Goal: Transaction & Acquisition: Purchase product/service

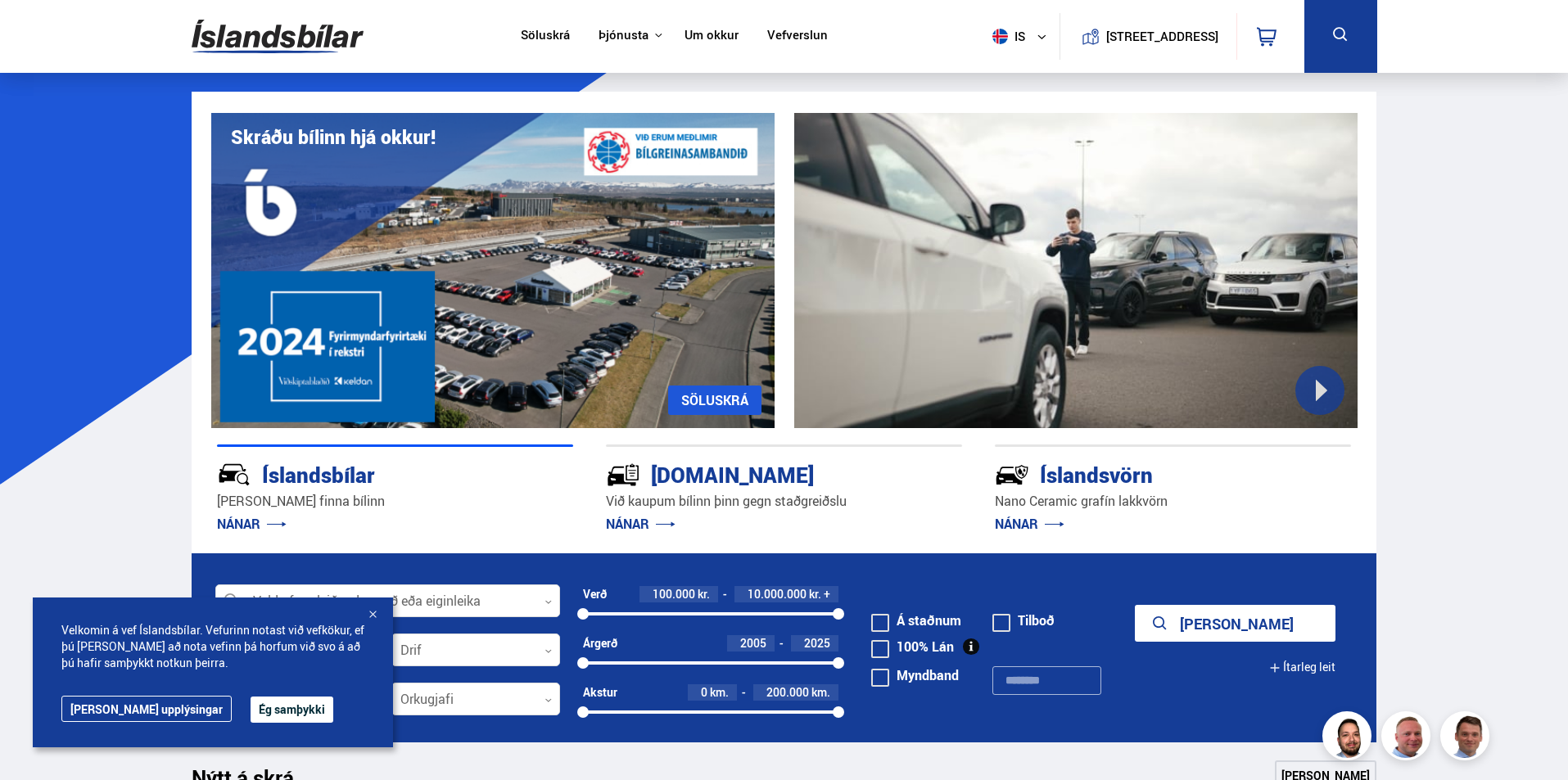
click at [381, 608] on div at bounding box center [373, 616] width 17 height 17
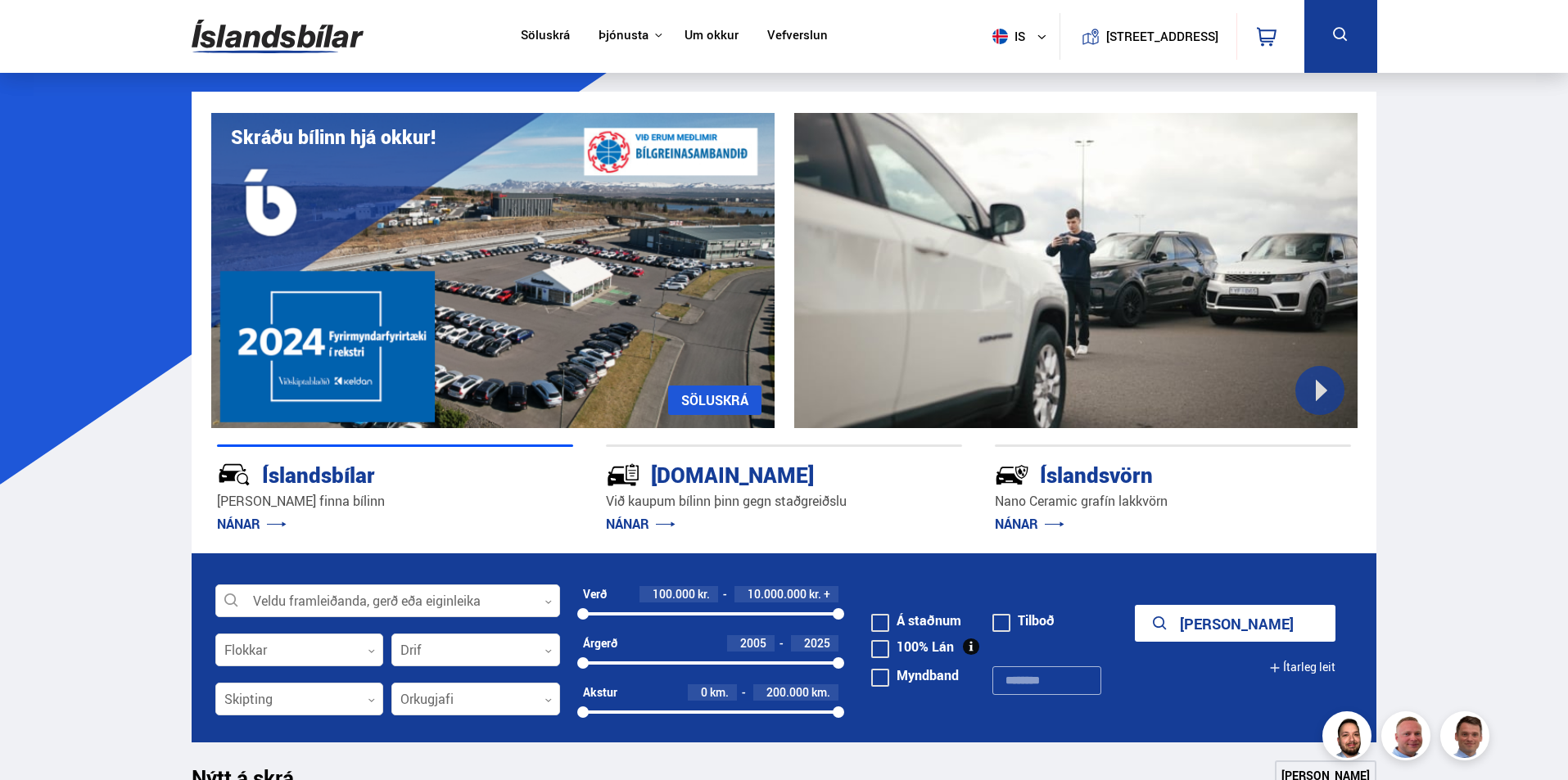
scroll to position [164, 0]
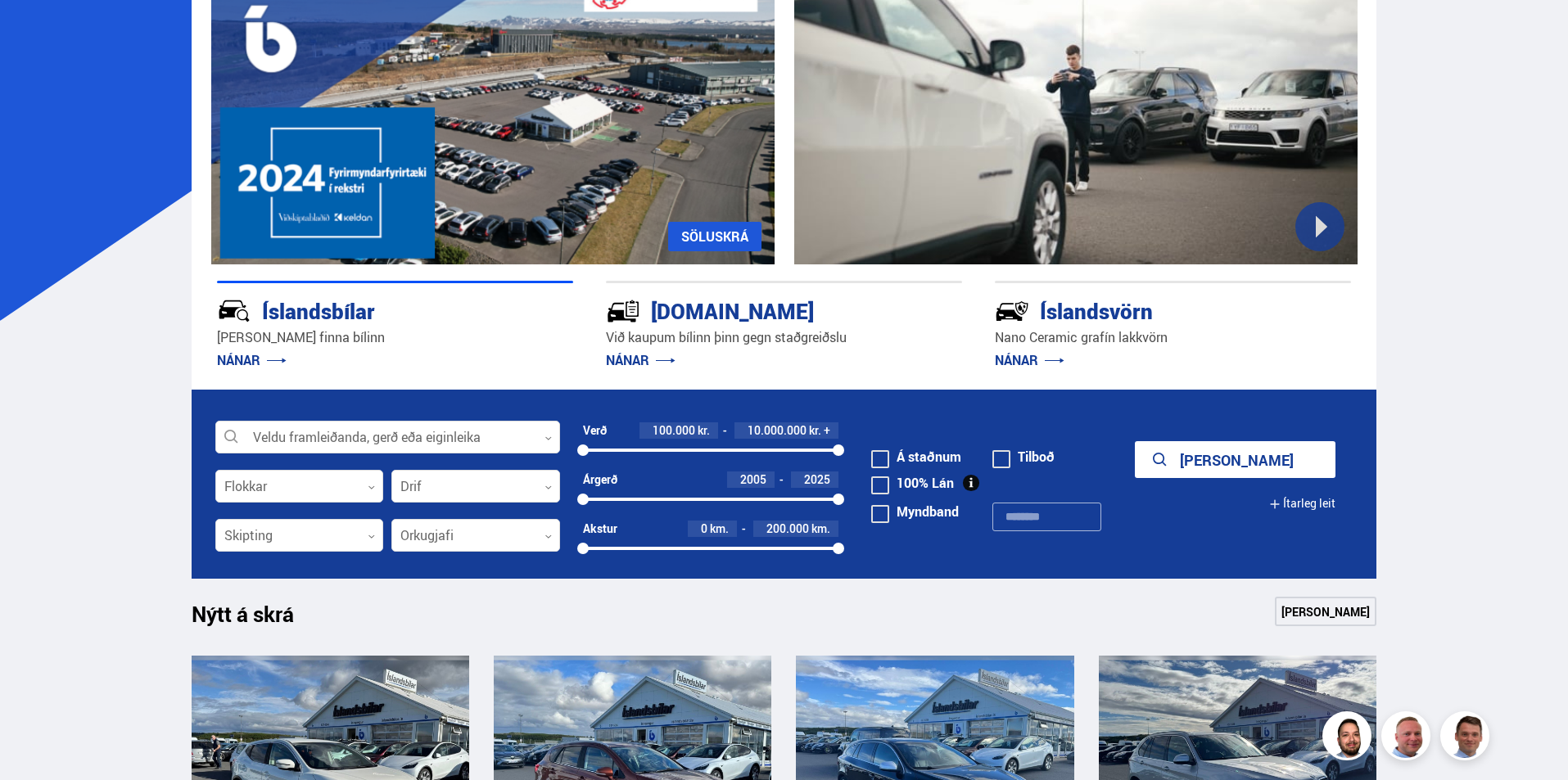
click at [1253, 478] on button "[PERSON_NAME]" at bounding box center [1235, 460] width 200 height 36
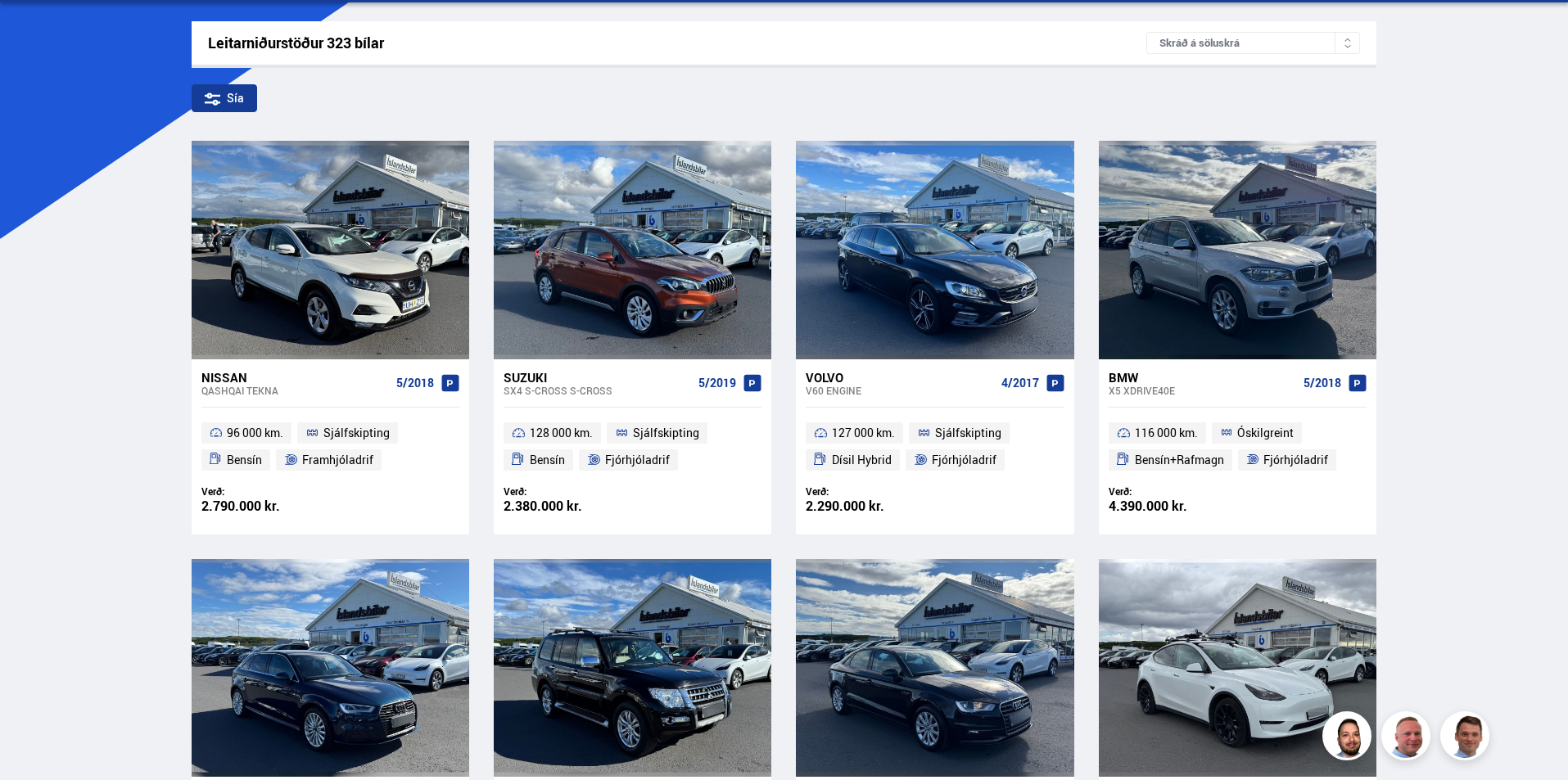
scroll to position [327, 0]
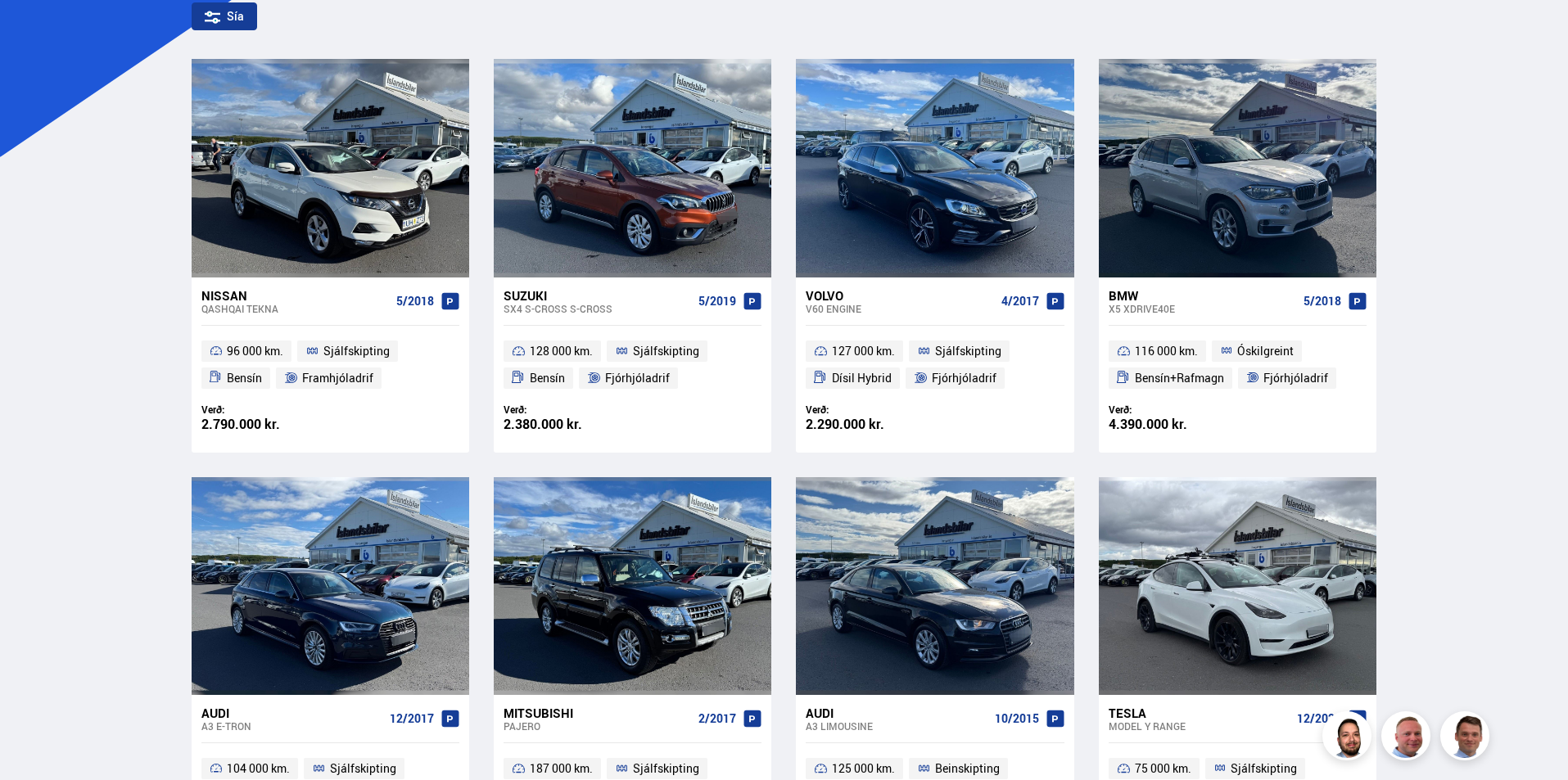
click at [1141, 303] on div "BMW" at bounding box center [1203, 296] width 188 height 15
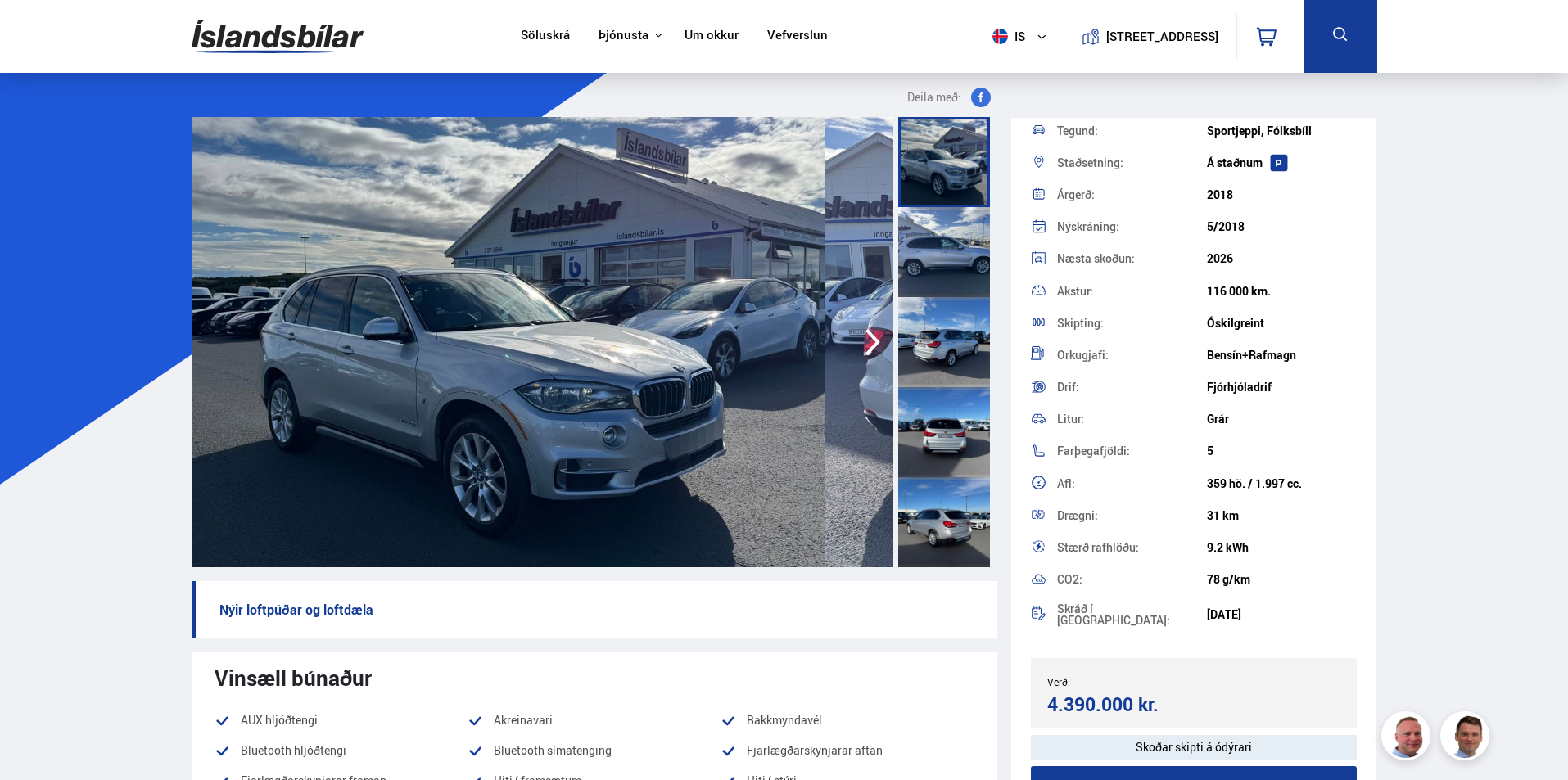
click at [899, 297] on div at bounding box center [943, 252] width 92 height 90
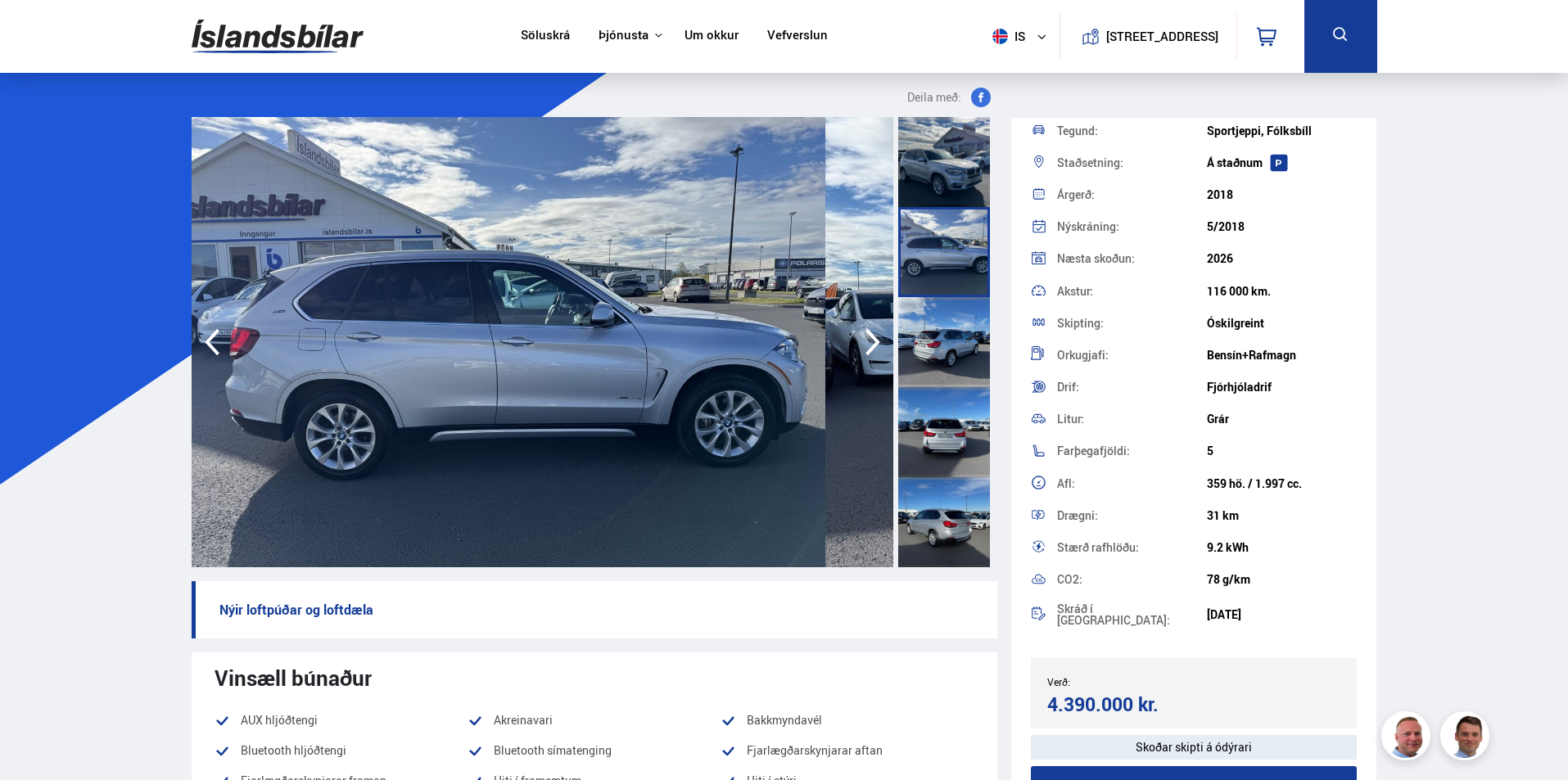
click at [914, 388] on div at bounding box center [943, 342] width 92 height 90
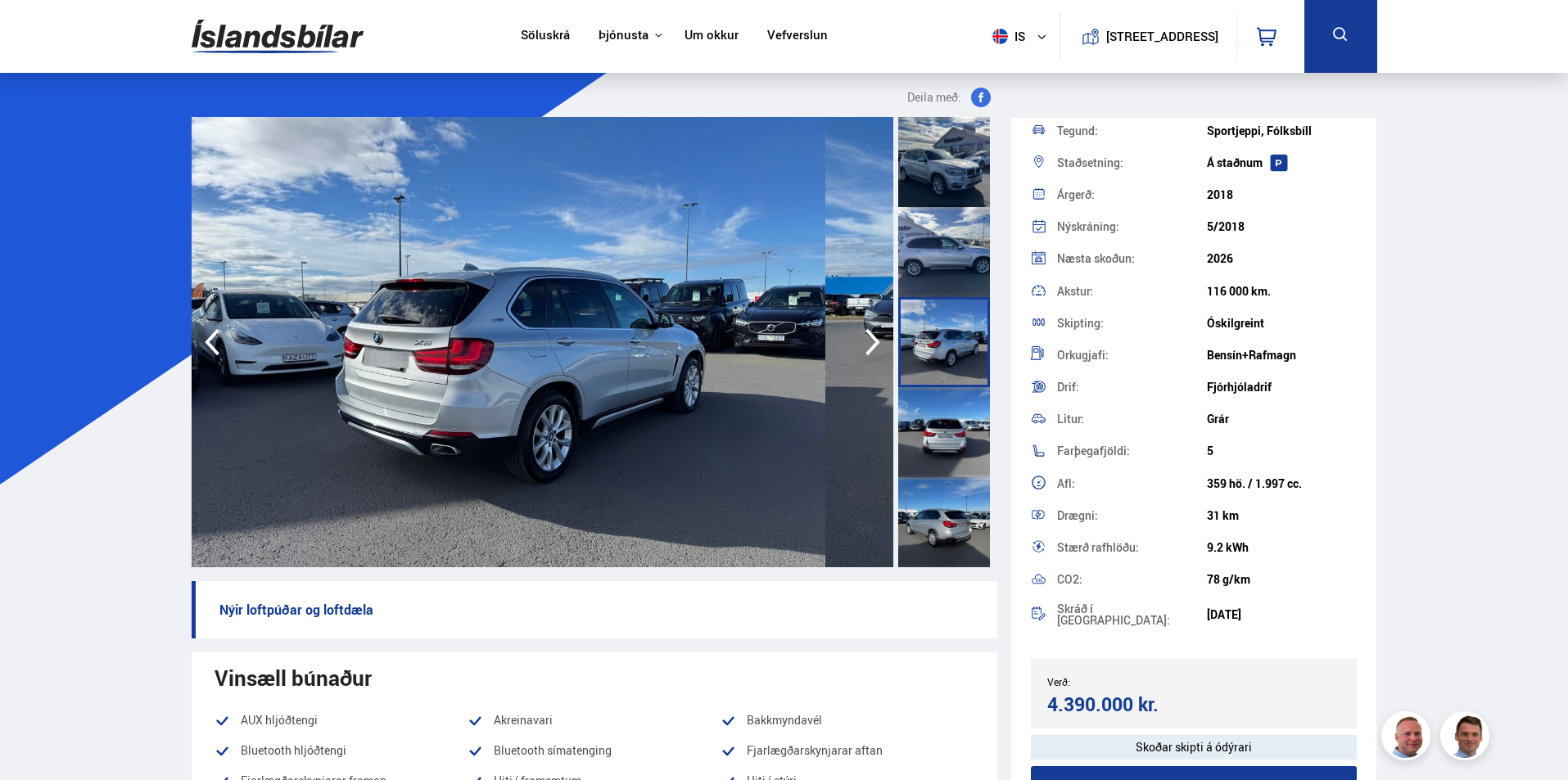
click at [919, 388] on div at bounding box center [943, 342] width 92 height 90
click at [898, 477] on div at bounding box center [943, 432] width 92 height 90
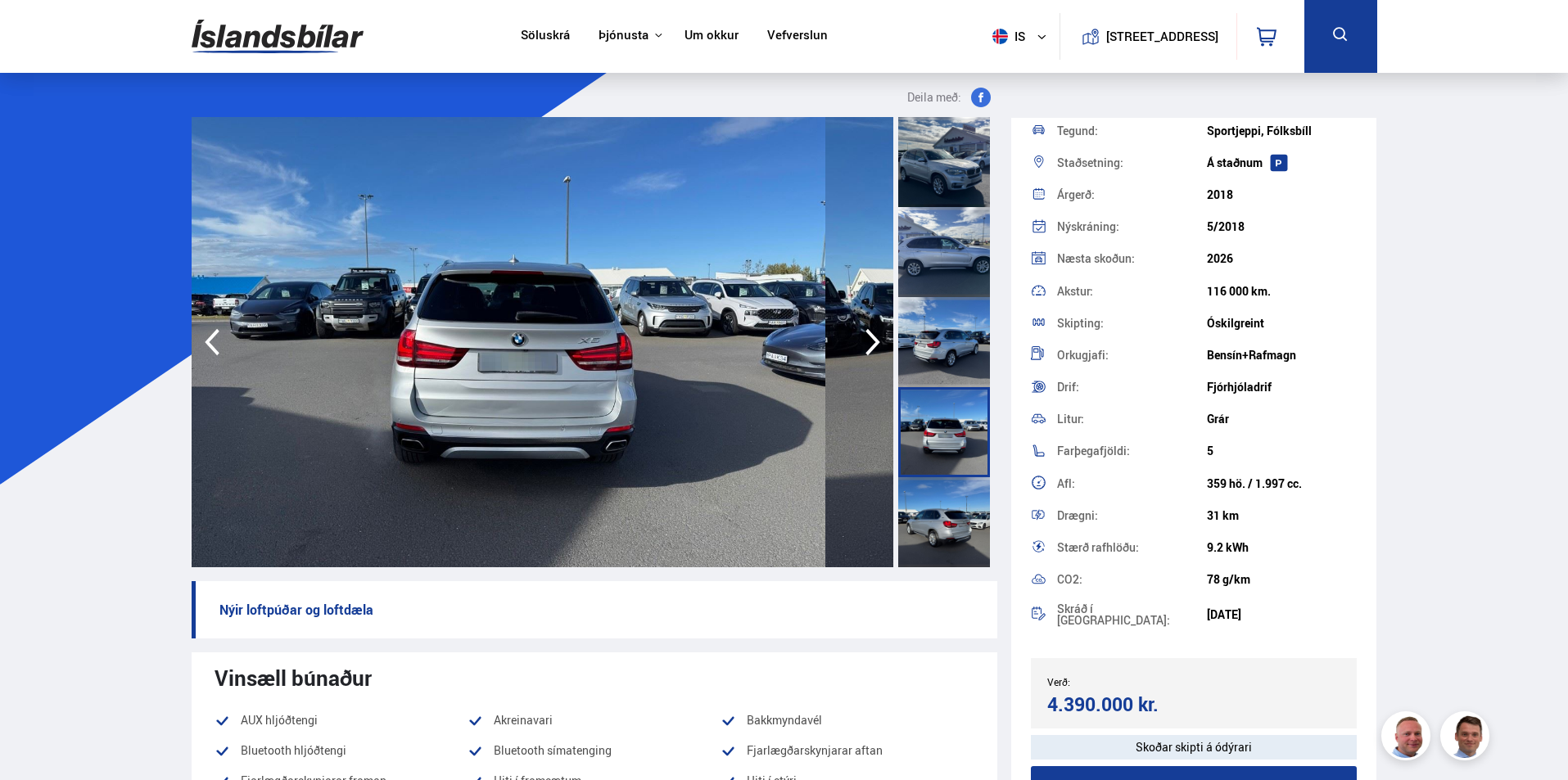
scroll to position [82, 0]
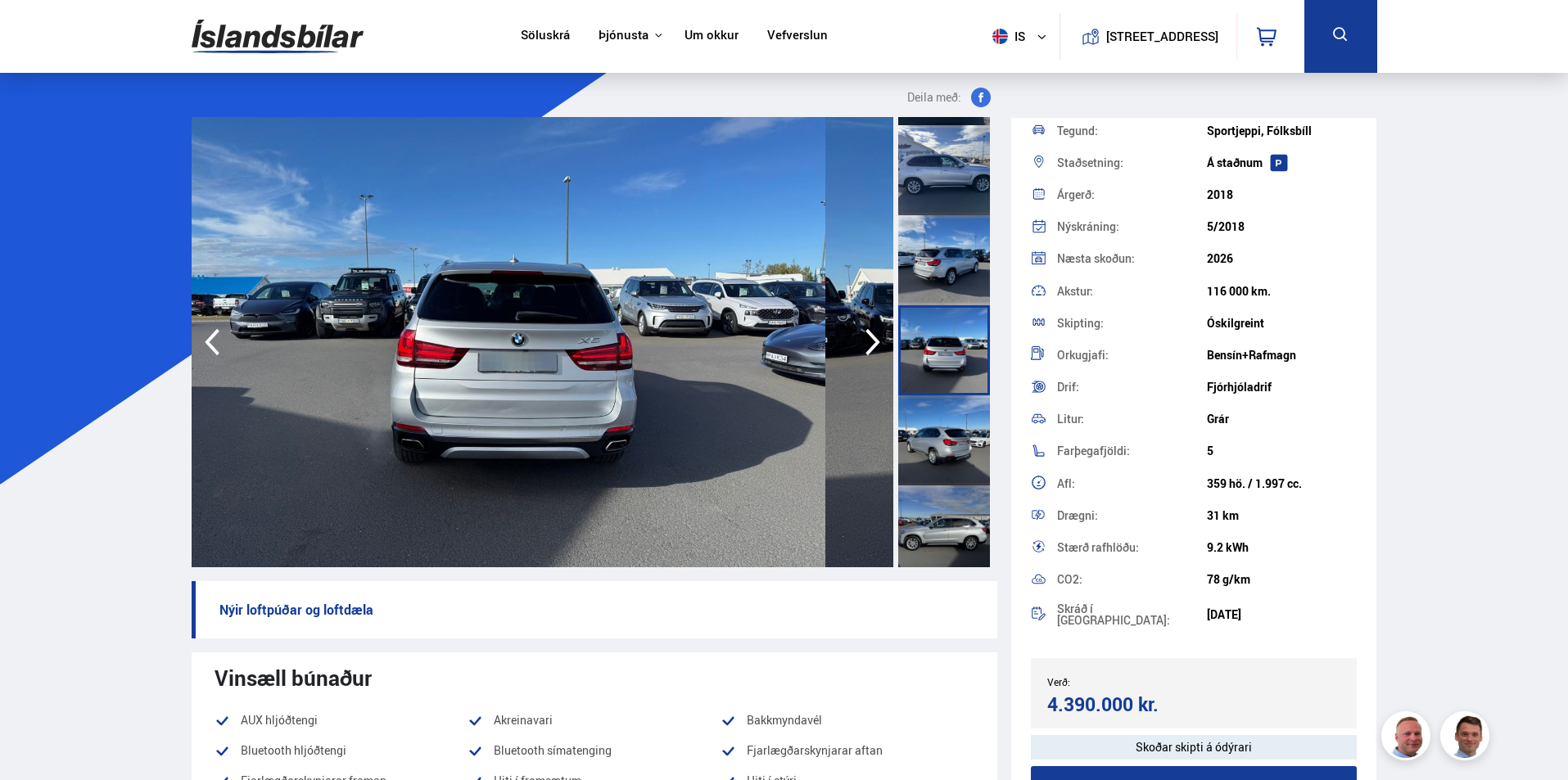
click at [607, 544] on img at bounding box center [508, 342] width 634 height 450
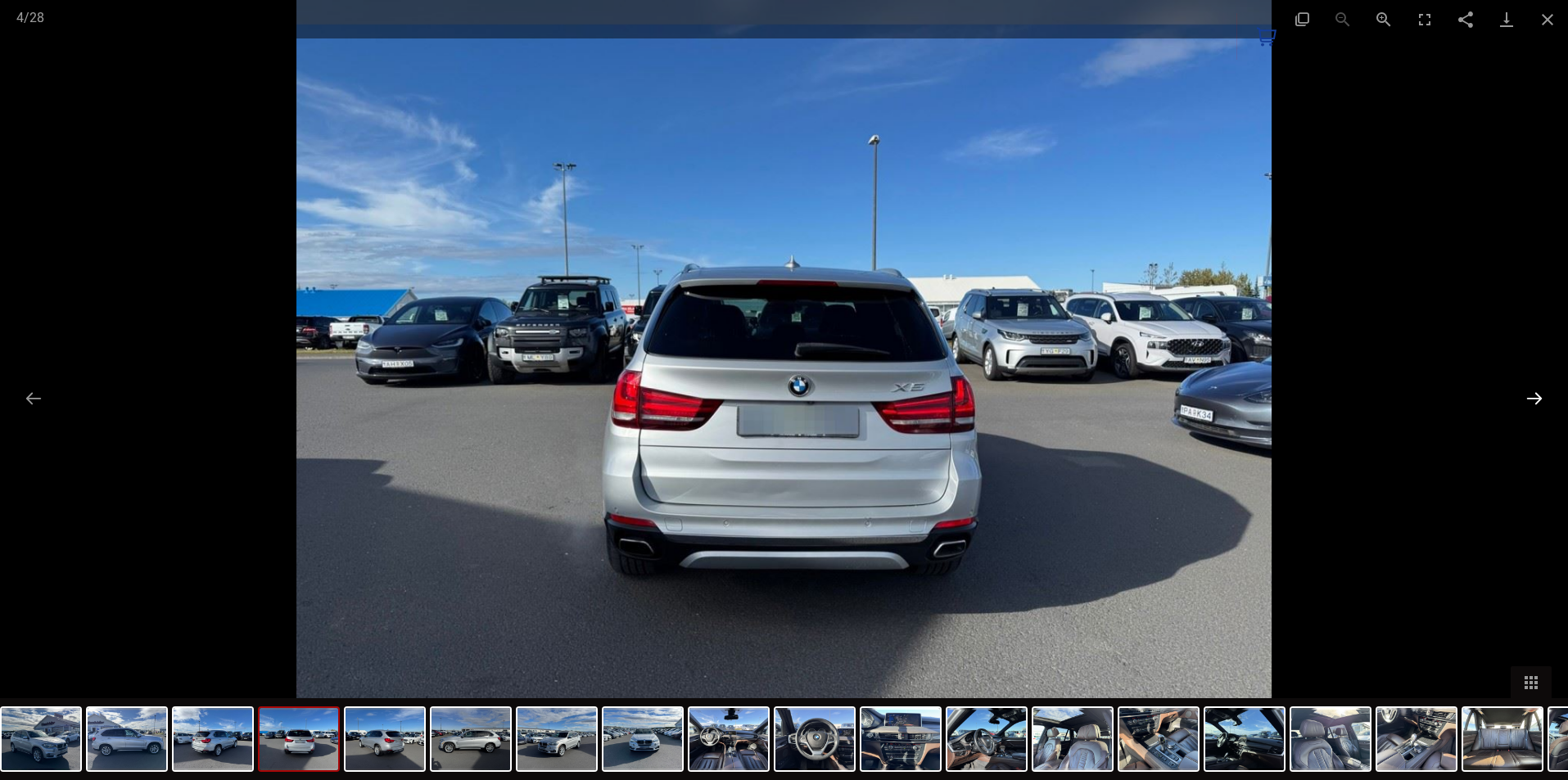
click at [1537, 394] on button "Next slide" at bounding box center [1535, 398] width 35 height 32
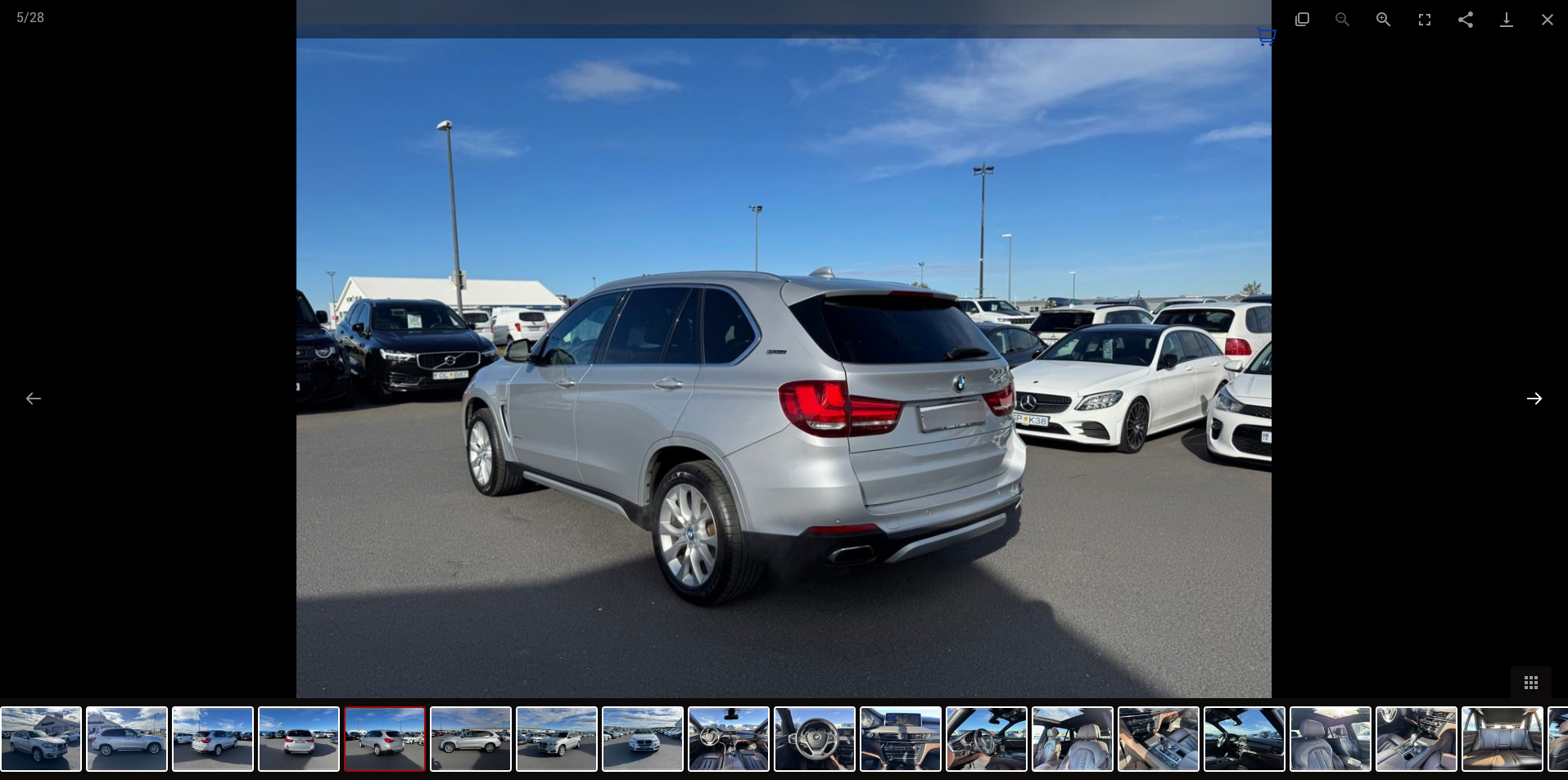
click at [1537, 394] on button "Next slide" at bounding box center [1535, 398] width 35 height 32
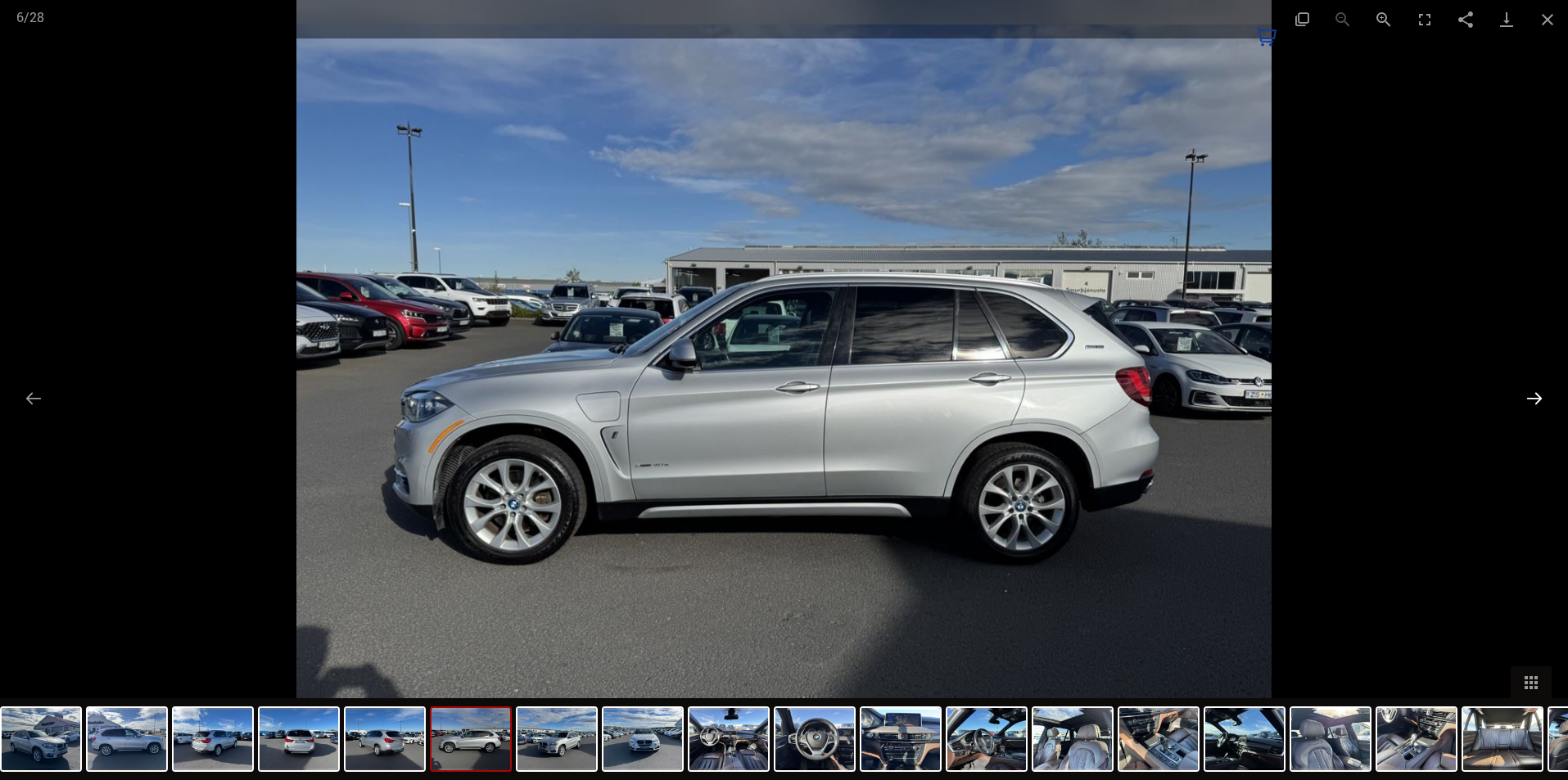
click at [1537, 394] on button "Next slide" at bounding box center [1535, 398] width 35 height 32
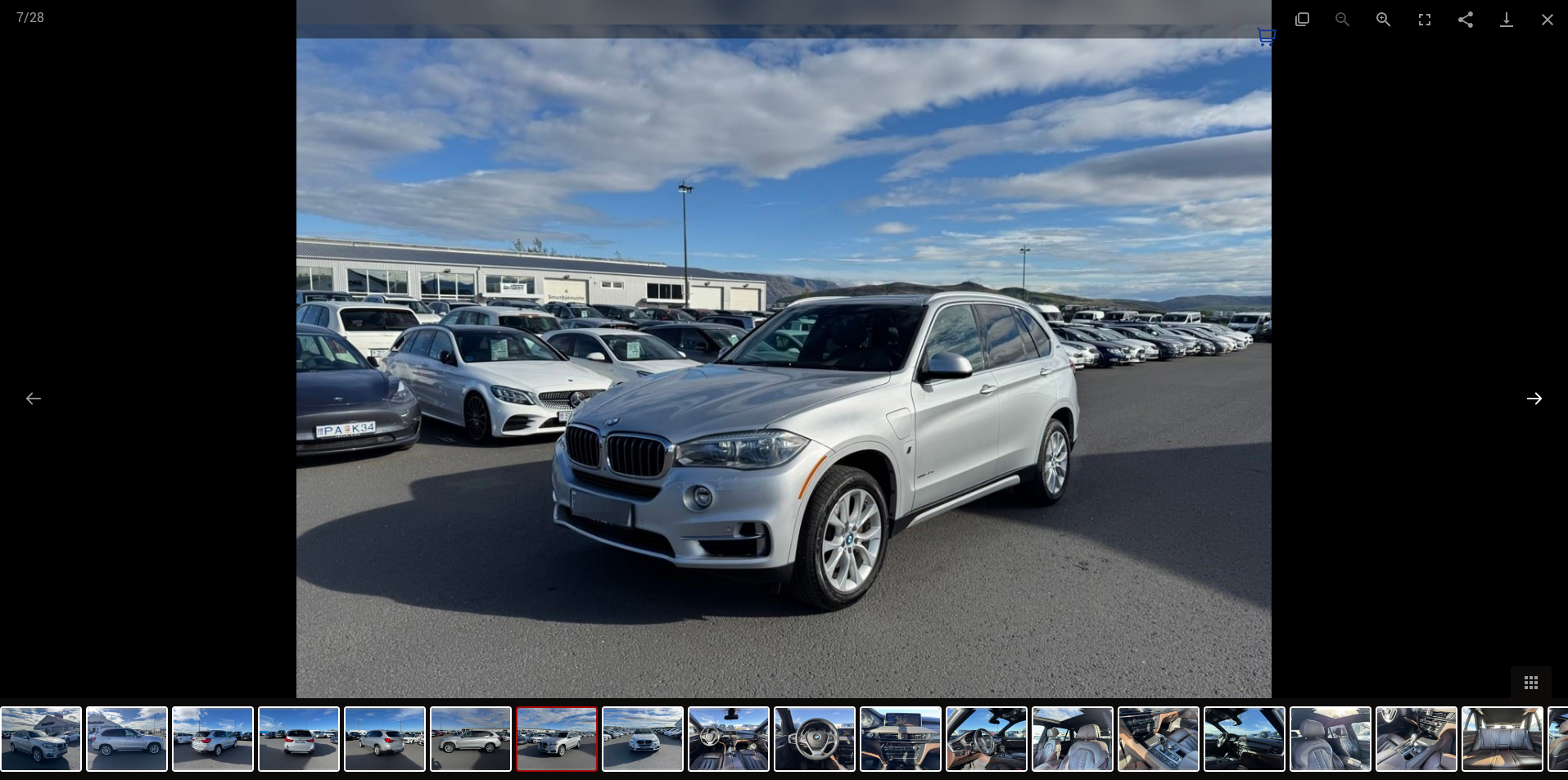
click at [1537, 394] on button "Next slide" at bounding box center [1535, 398] width 35 height 32
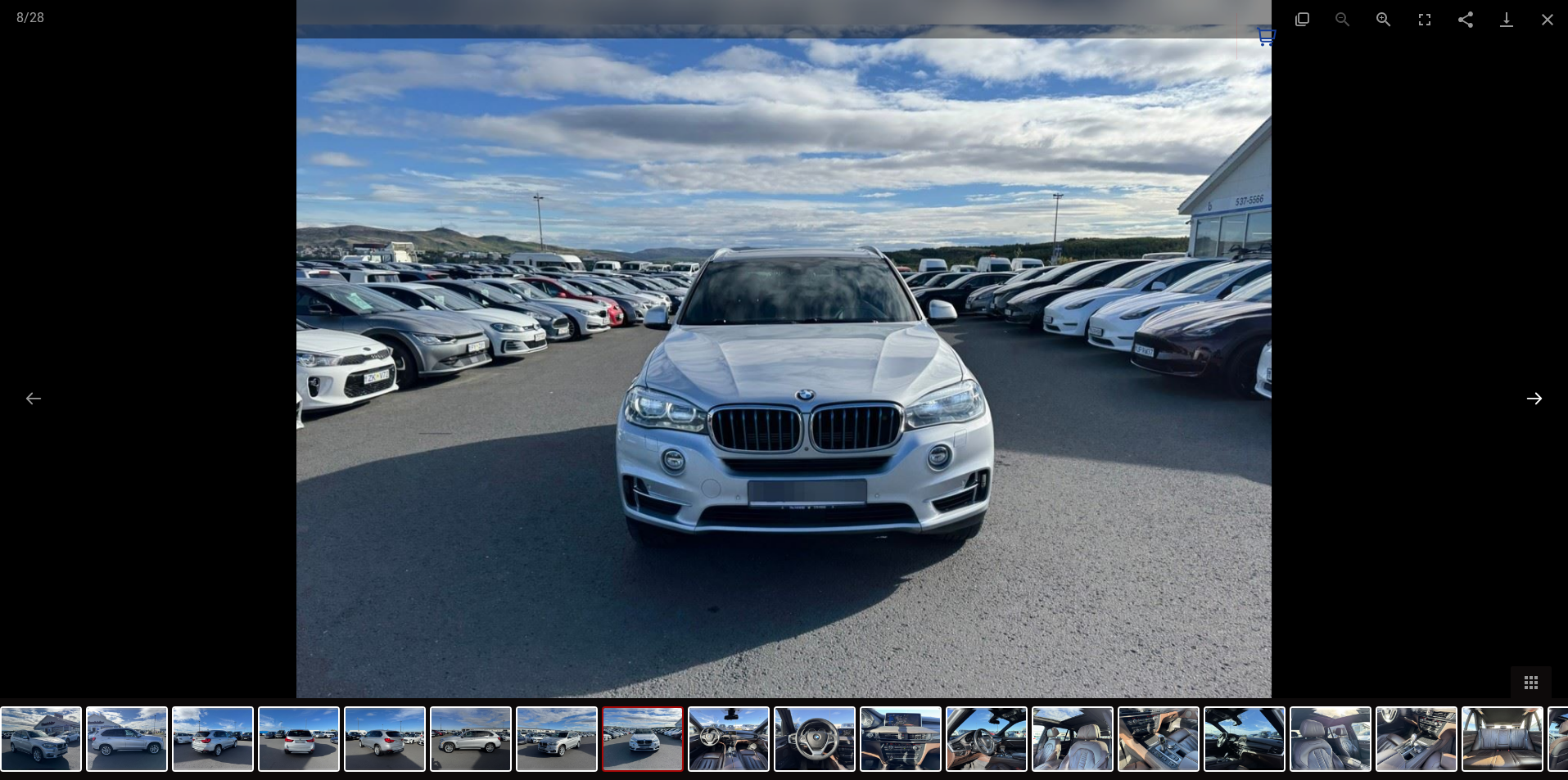
click at [1537, 394] on button "Next slide" at bounding box center [1535, 398] width 35 height 32
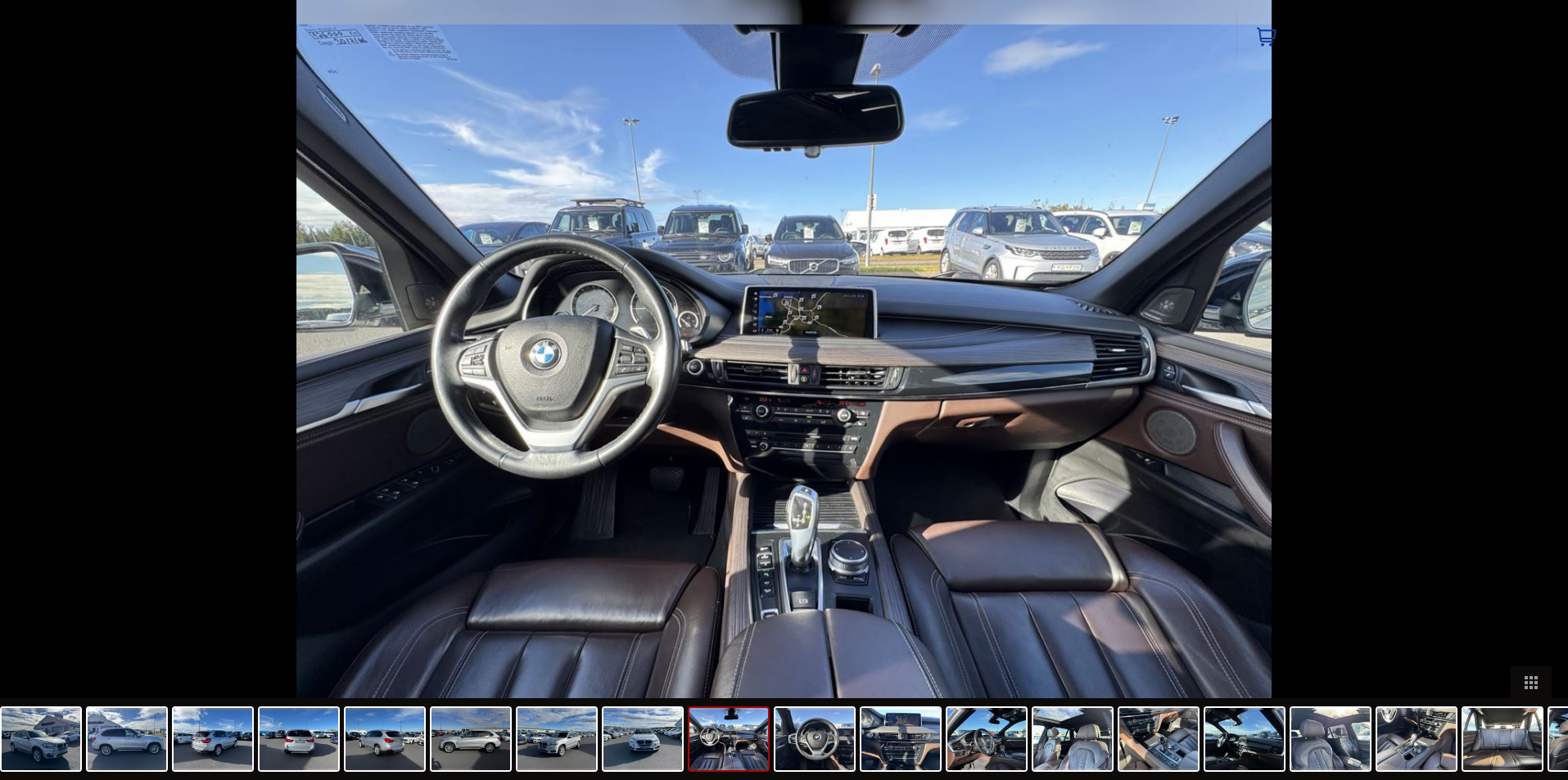
click at [1537, 394] on button "Next slide" at bounding box center [1543, 398] width 35 height 32
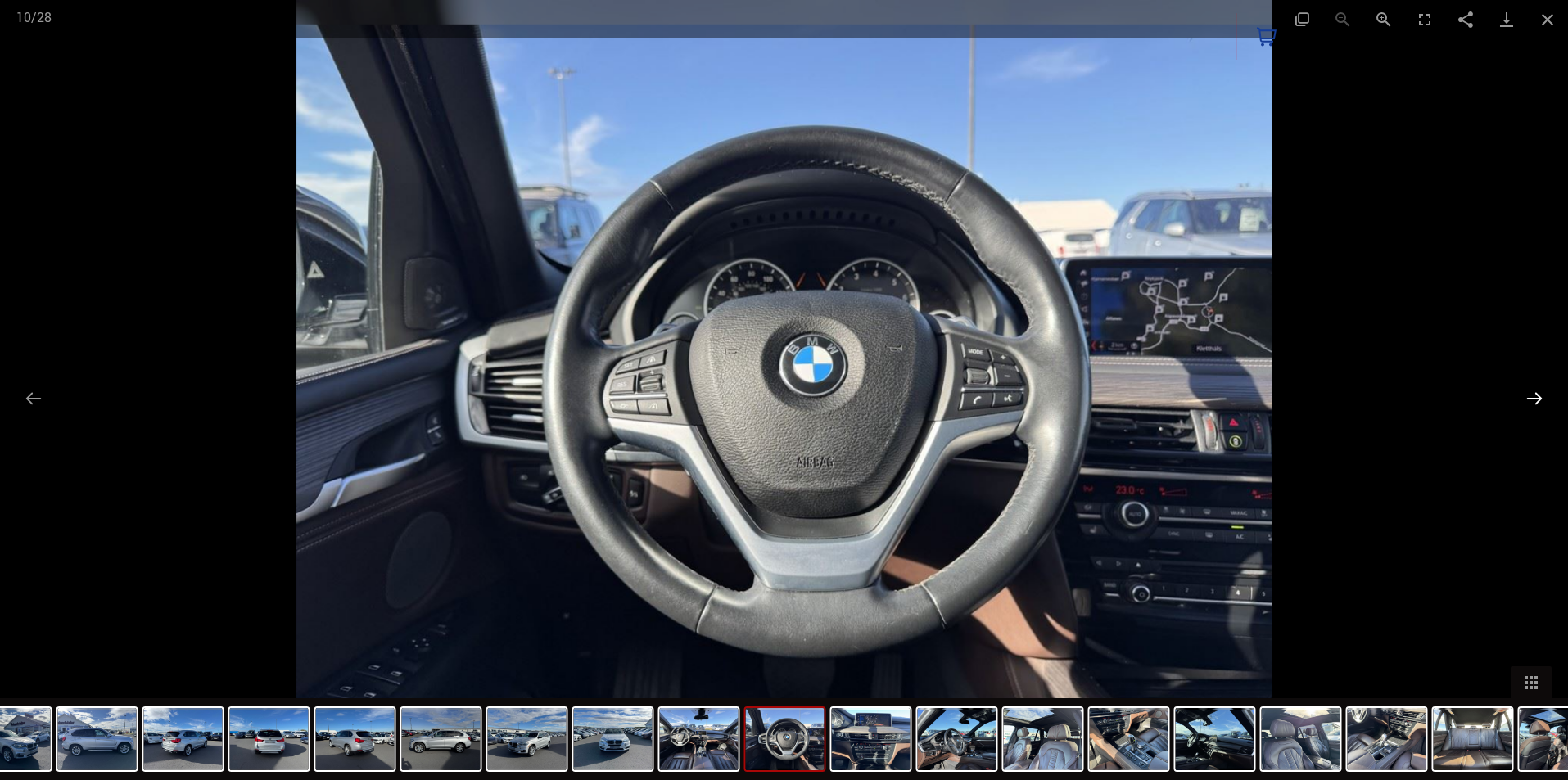
click at [1537, 394] on button "Next slide" at bounding box center [1535, 398] width 35 height 32
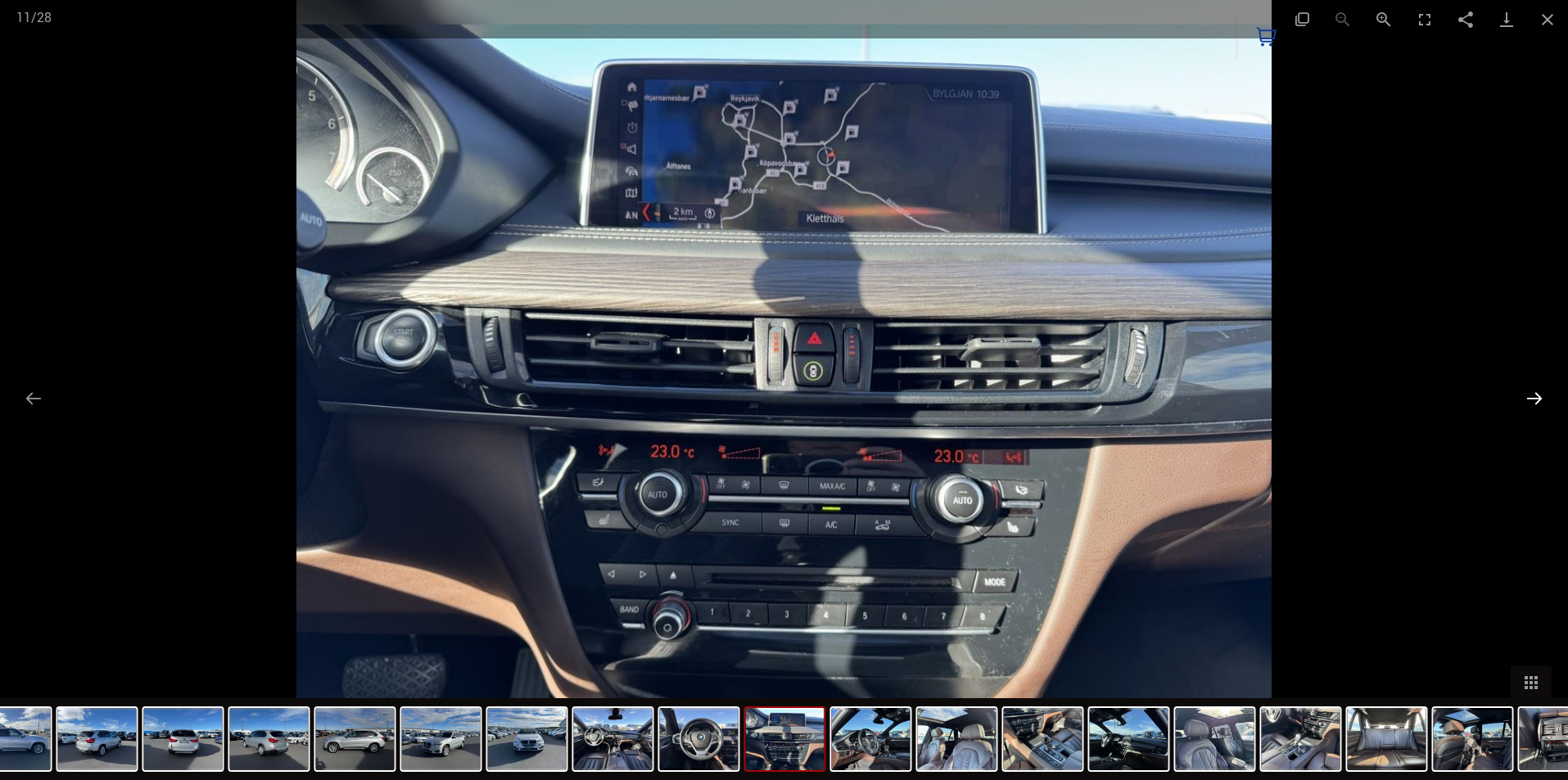
click at [1537, 394] on button "Next slide" at bounding box center [1535, 398] width 35 height 32
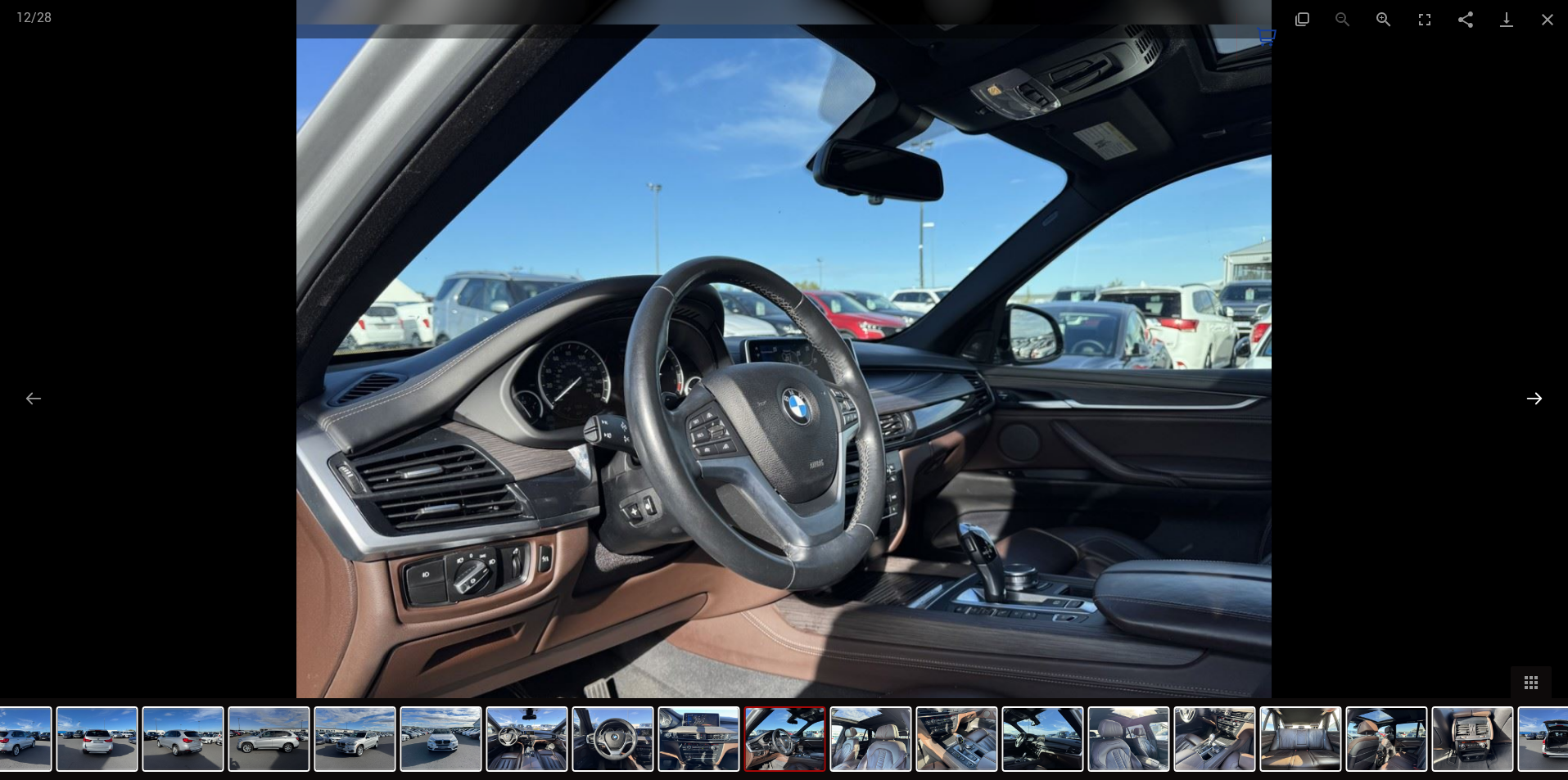
click at [1532, 394] on button "Next slide" at bounding box center [1535, 398] width 35 height 32
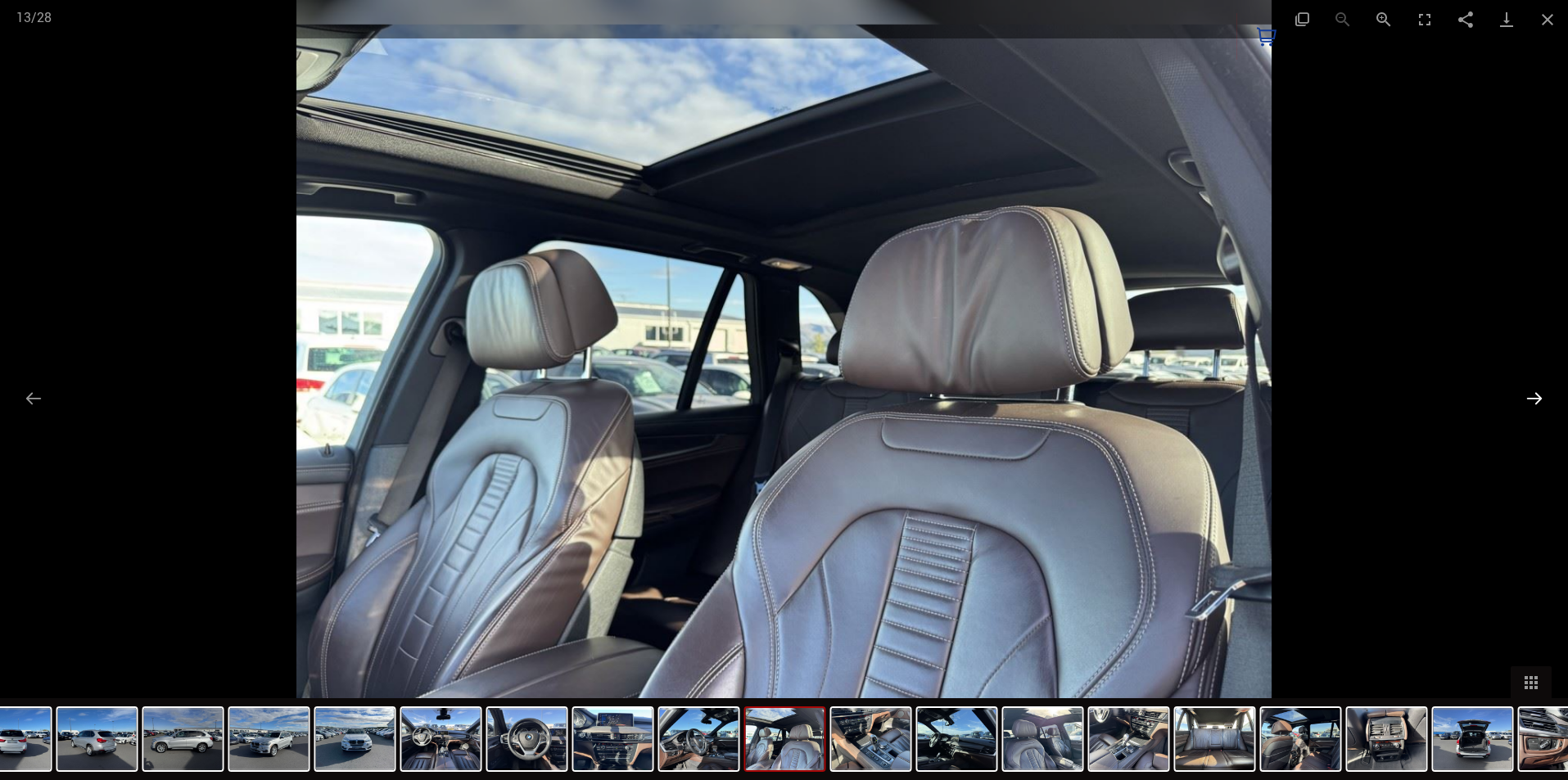
click at [1535, 401] on button "Next slide" at bounding box center [1535, 398] width 35 height 32
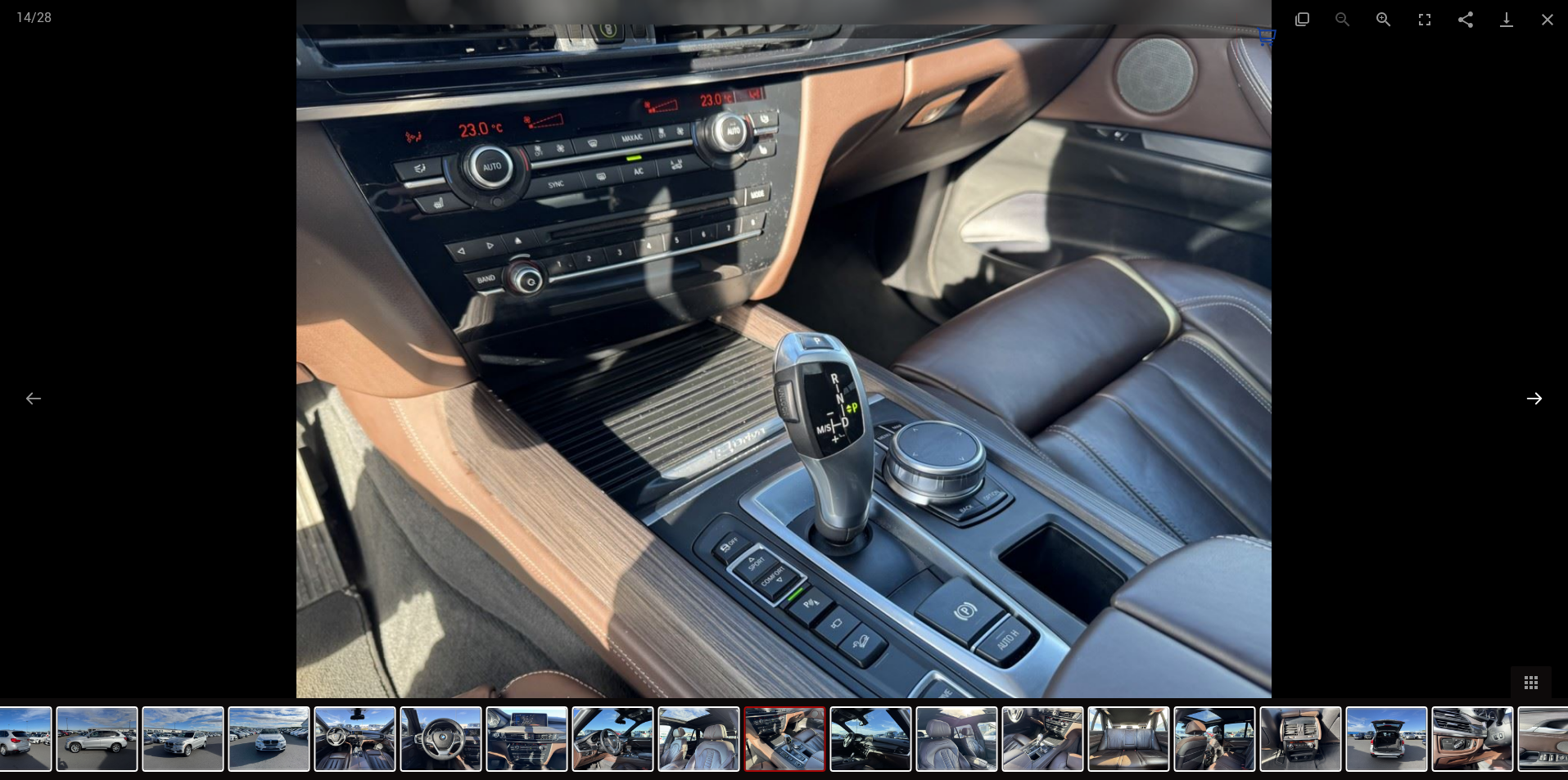
click at [1530, 396] on button "Next slide" at bounding box center [1535, 398] width 35 height 32
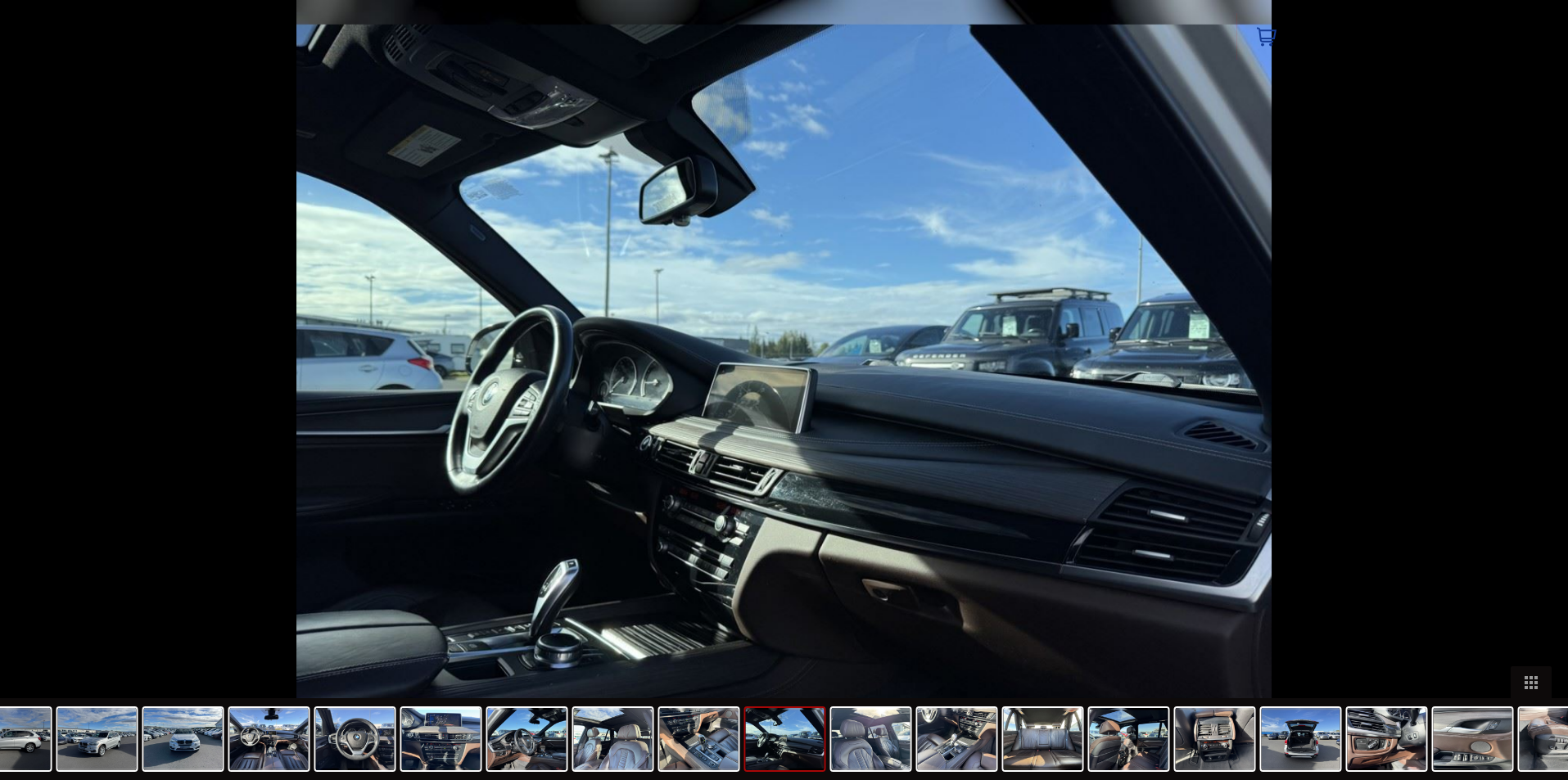
click at [1530, 396] on button "Next slide" at bounding box center [1543, 398] width 35 height 32
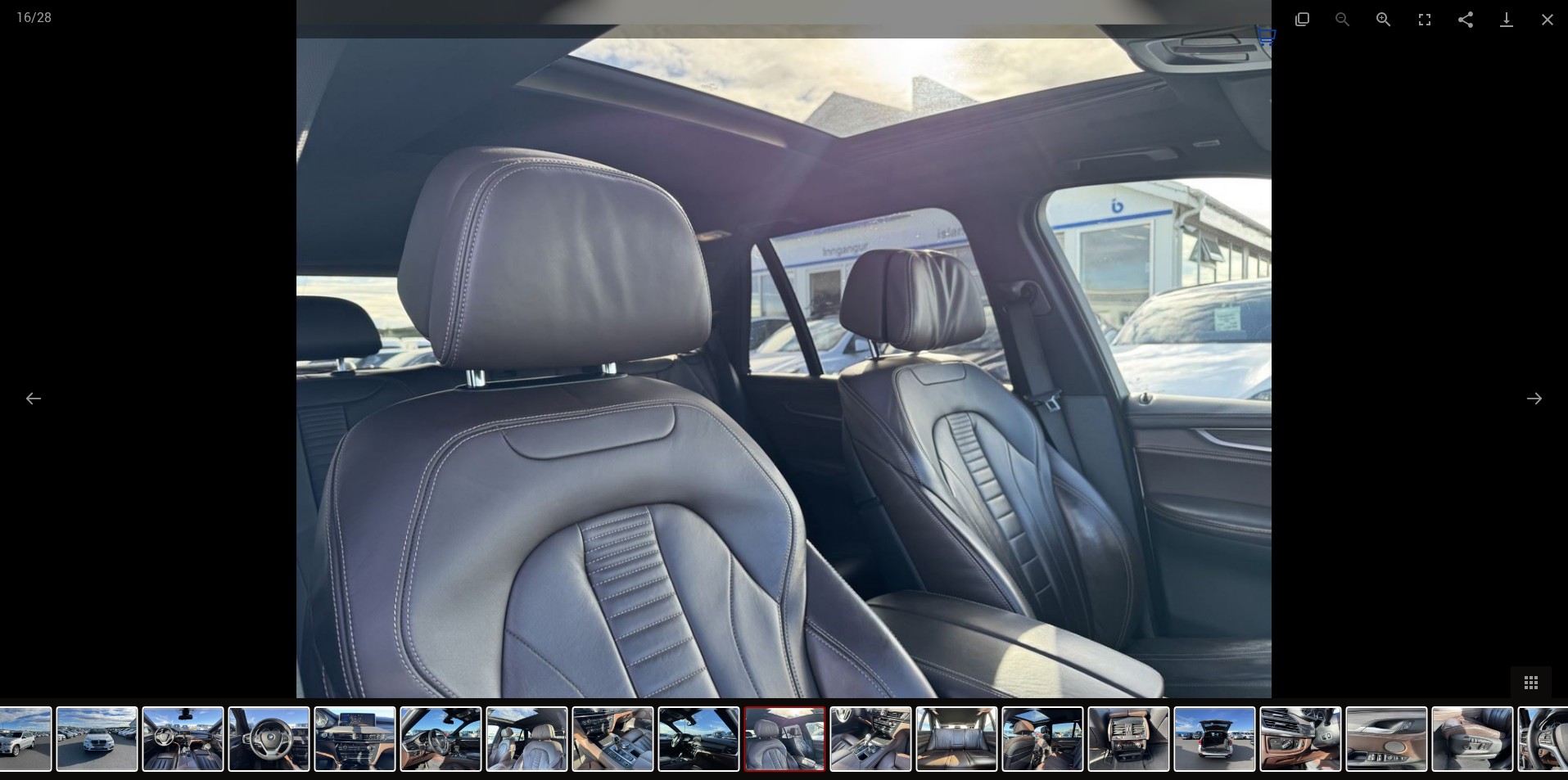
click at [1513, 399] on div at bounding box center [784, 390] width 1568 height 780
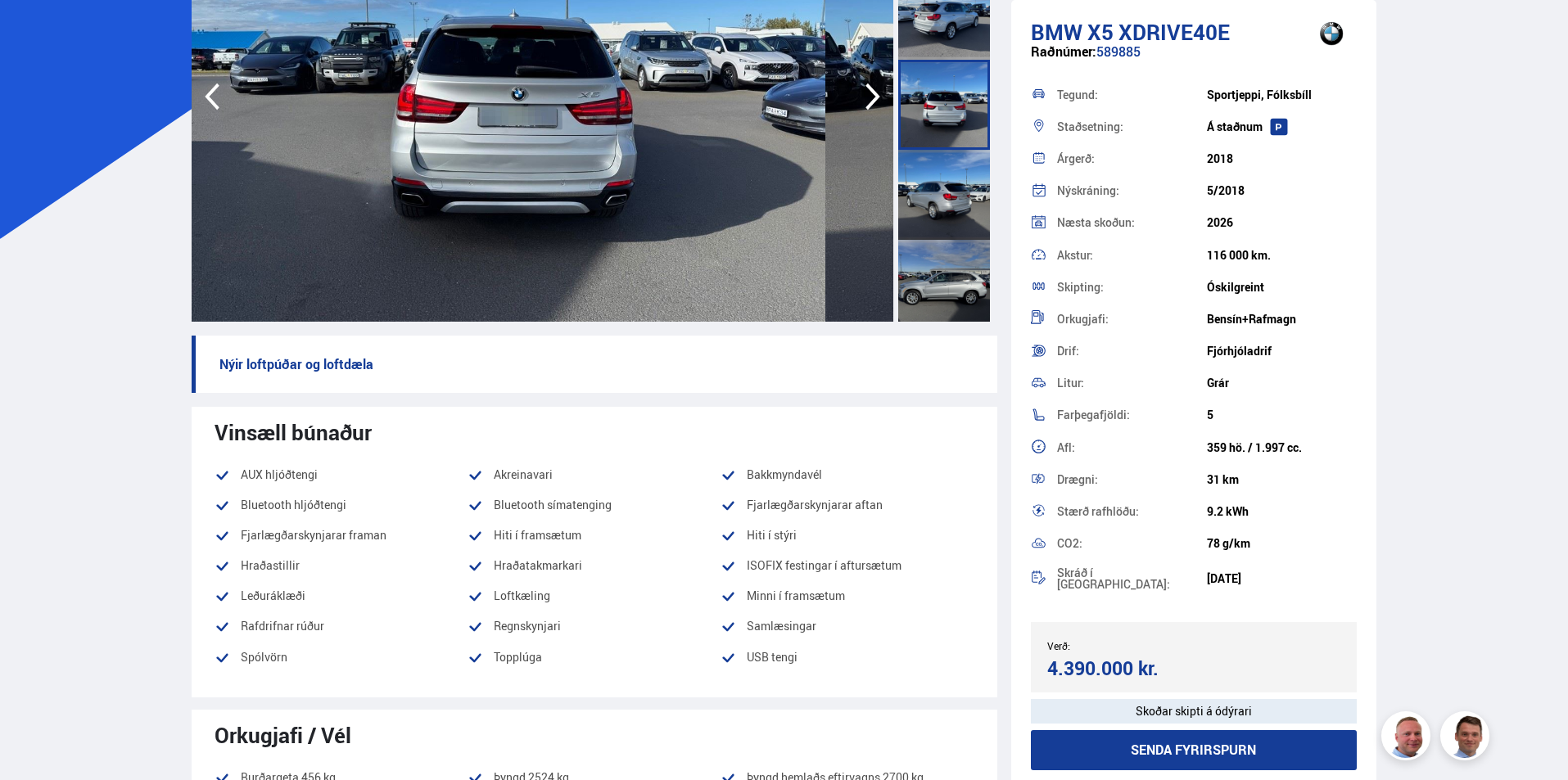
scroll to position [0, 0]
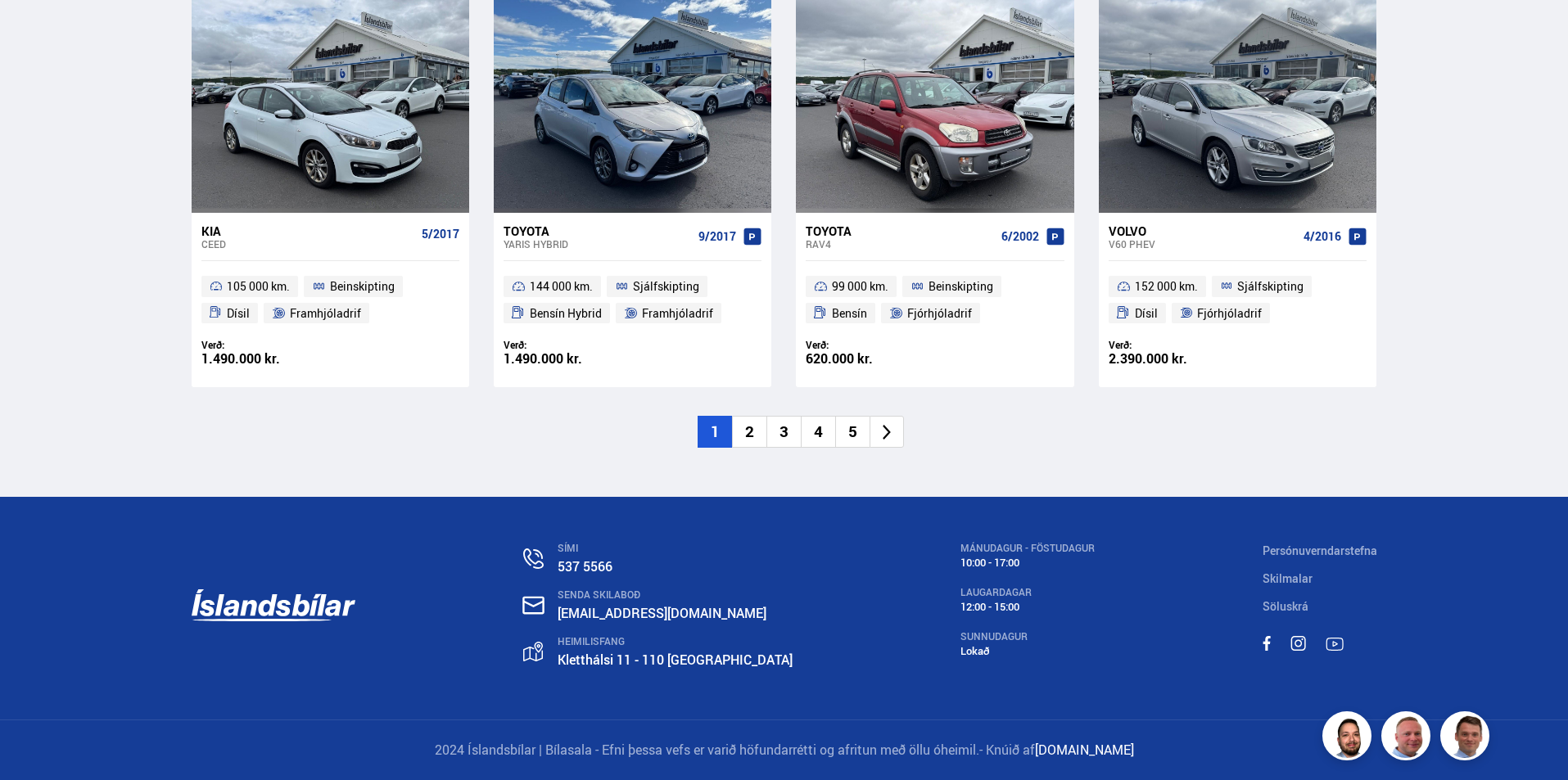
scroll to position [2795, 0]
click at [856, 238] on div "Toyota" at bounding box center [900, 231] width 188 height 15
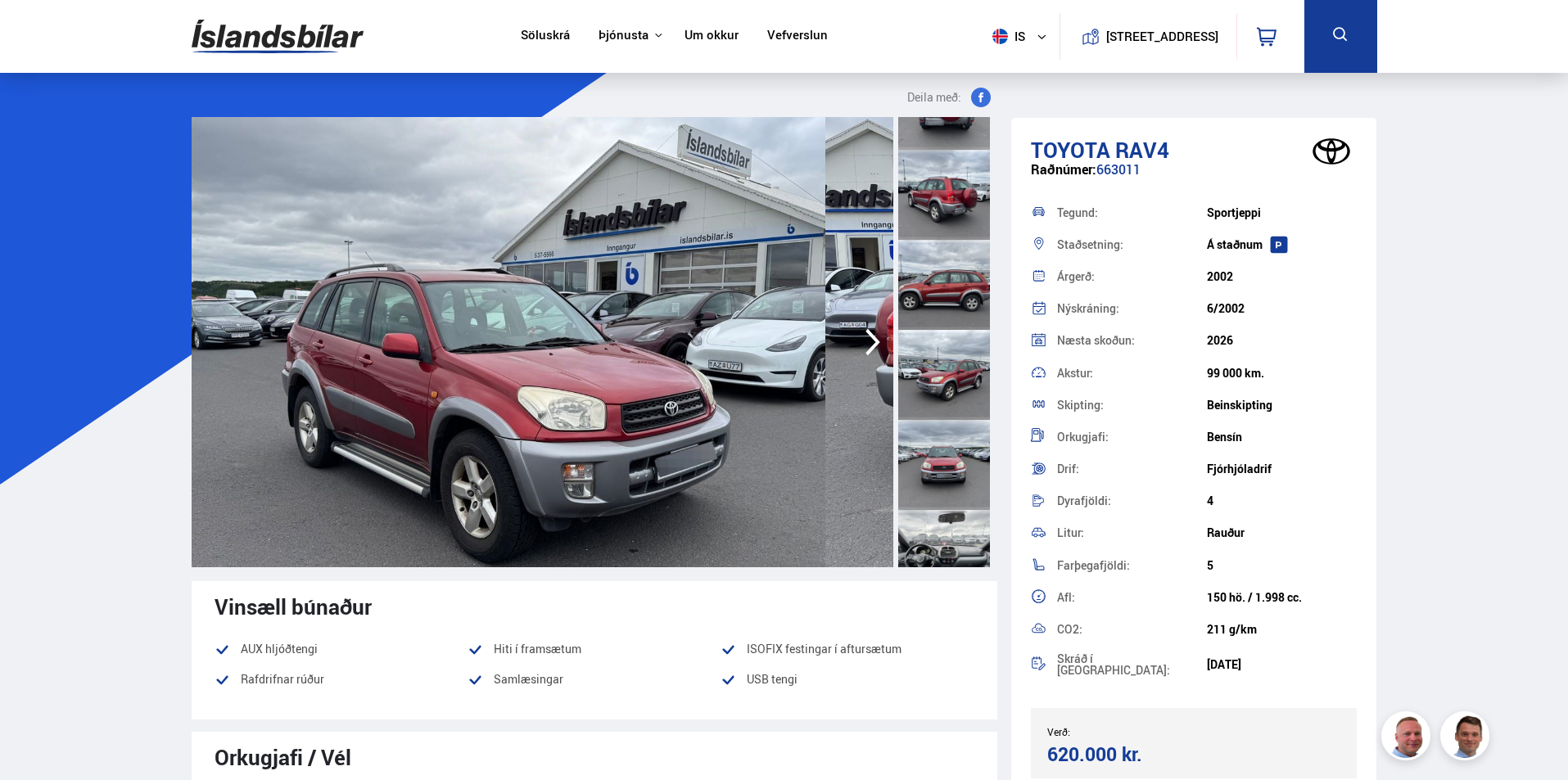
scroll to position [491, 0]
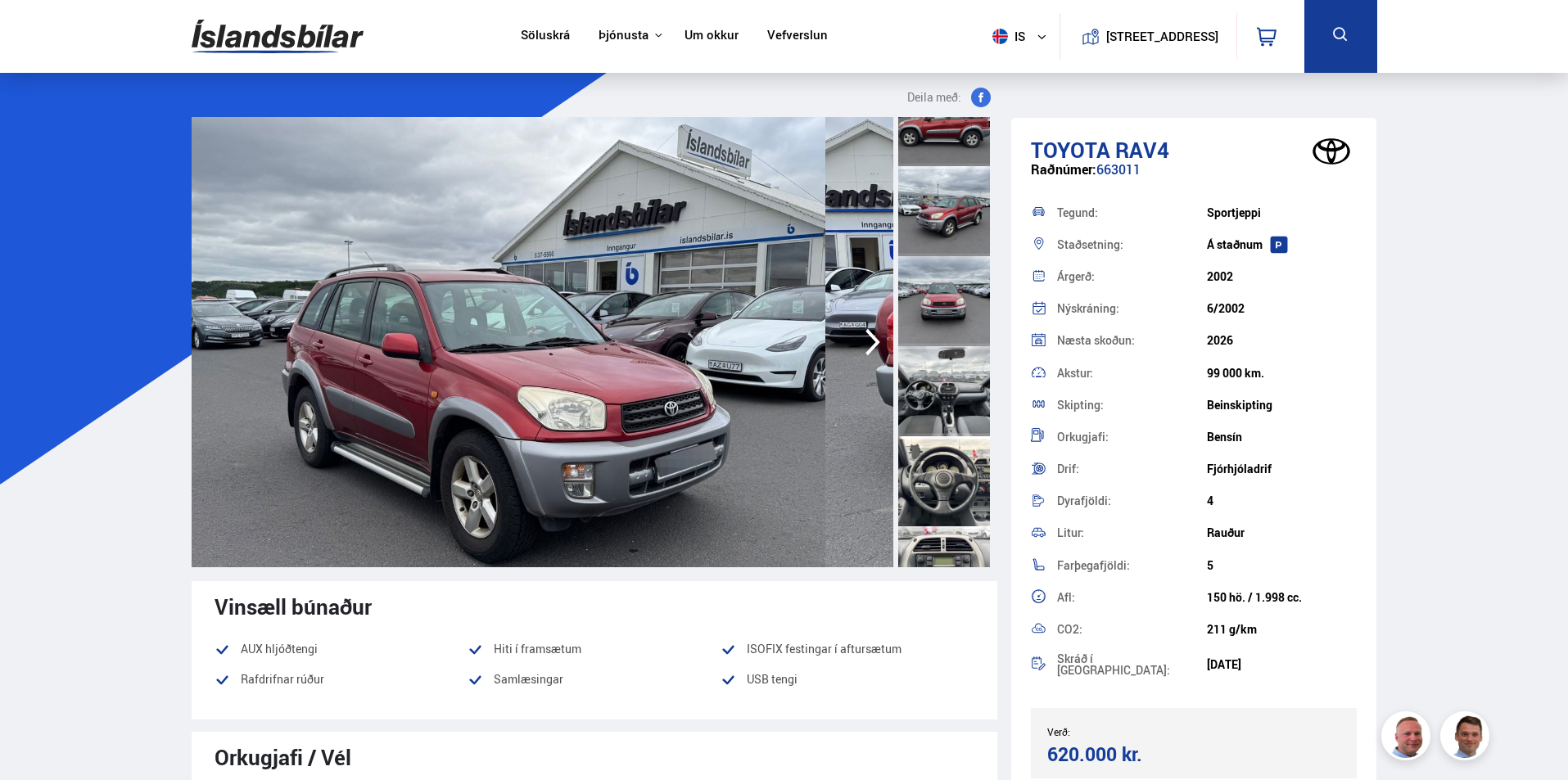
click at [949, 166] on div at bounding box center [943, 121] width 92 height 90
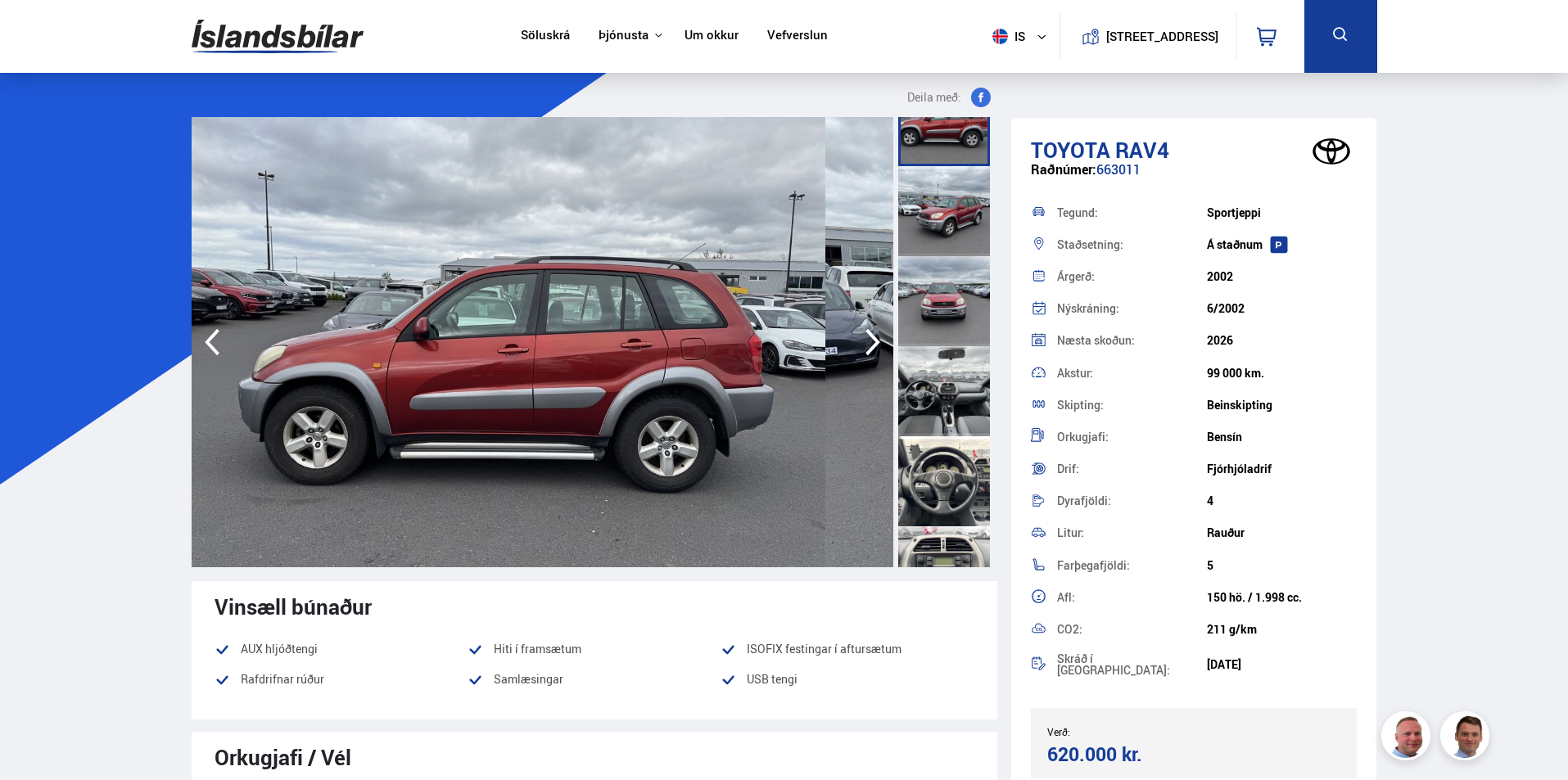
click at [856, 362] on icon "button" at bounding box center [873, 342] width 33 height 39
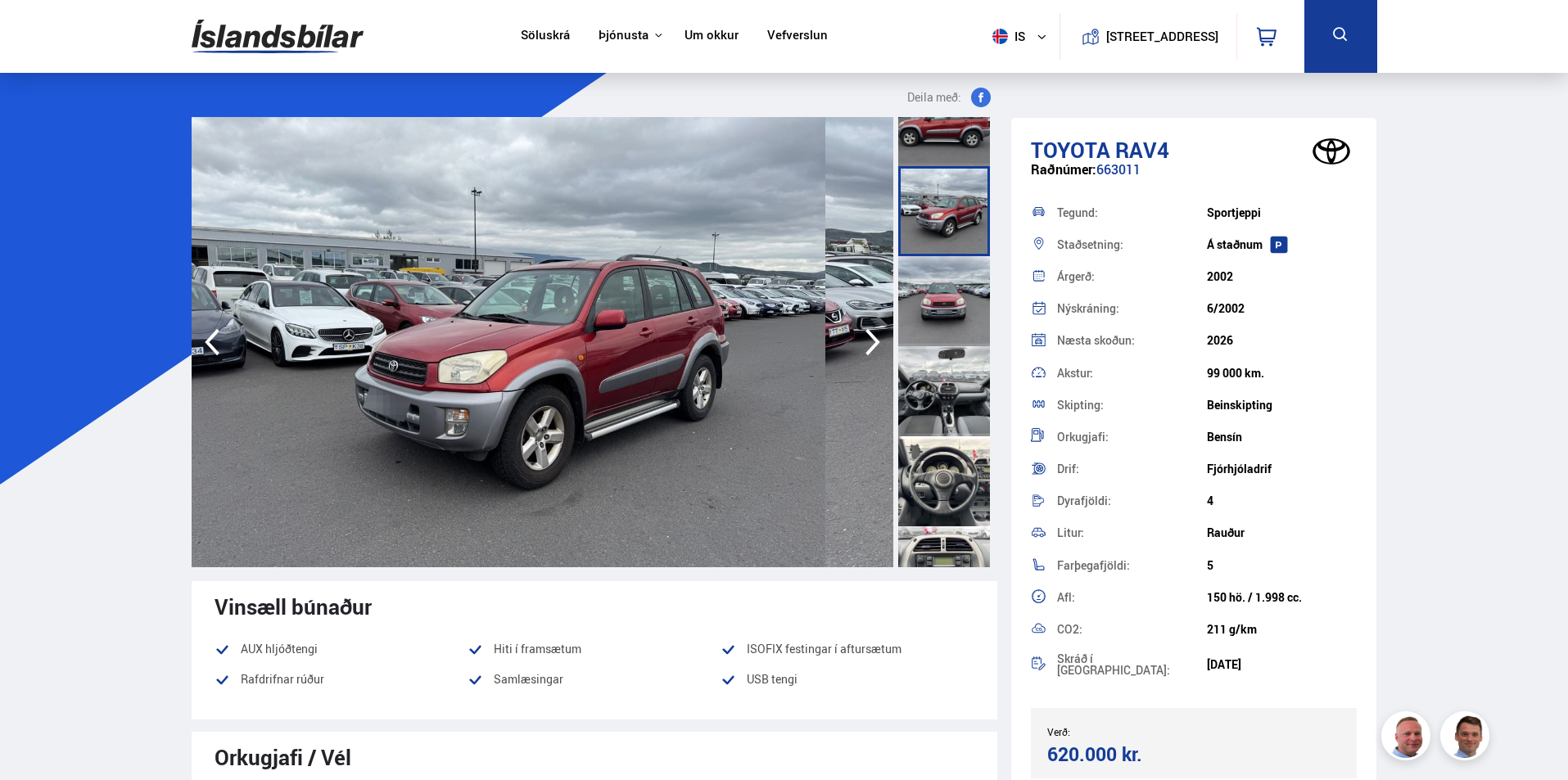
click at [856, 362] on icon "button" at bounding box center [873, 342] width 33 height 39
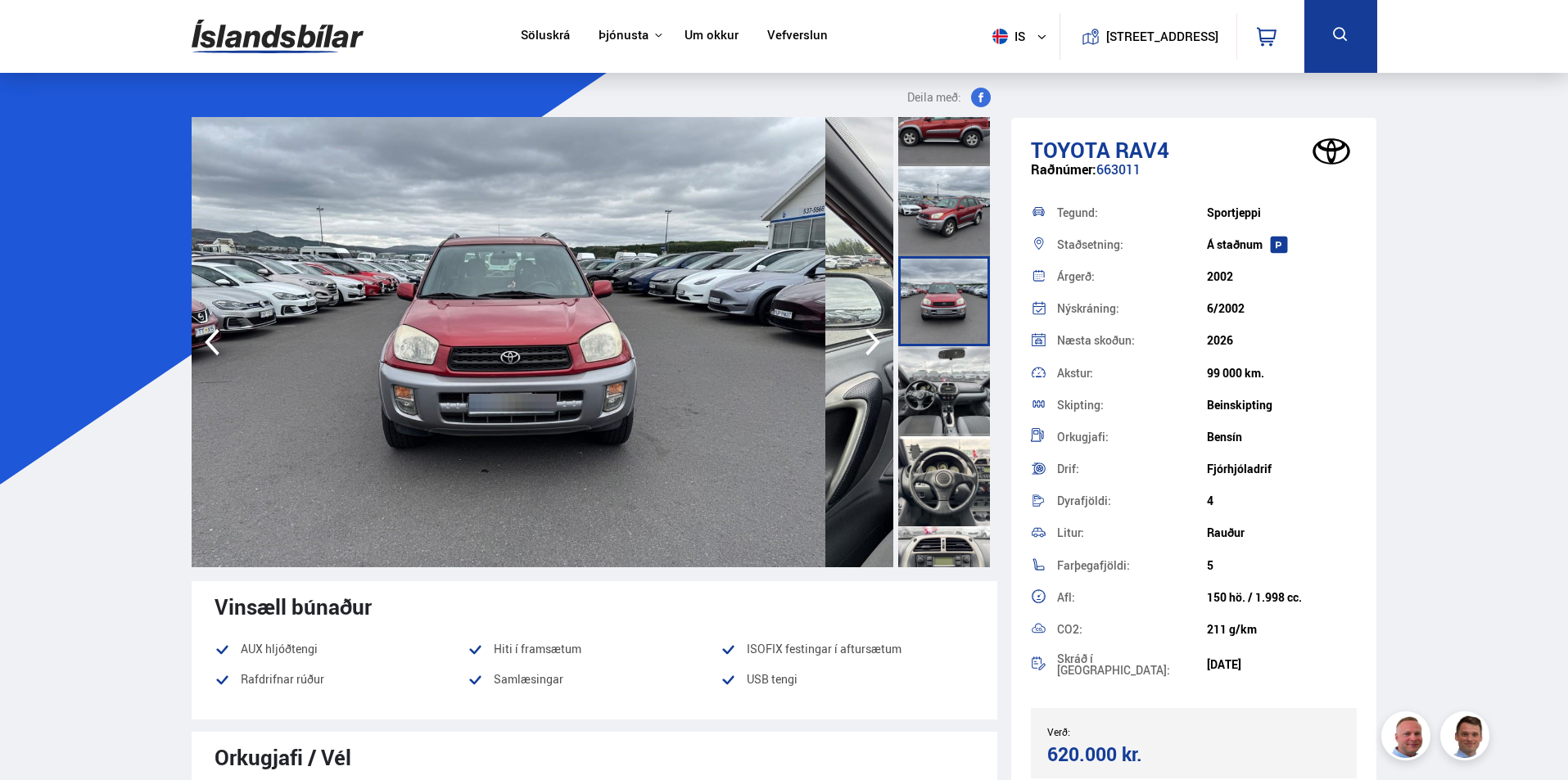
click at [856, 362] on icon "button" at bounding box center [873, 342] width 33 height 39
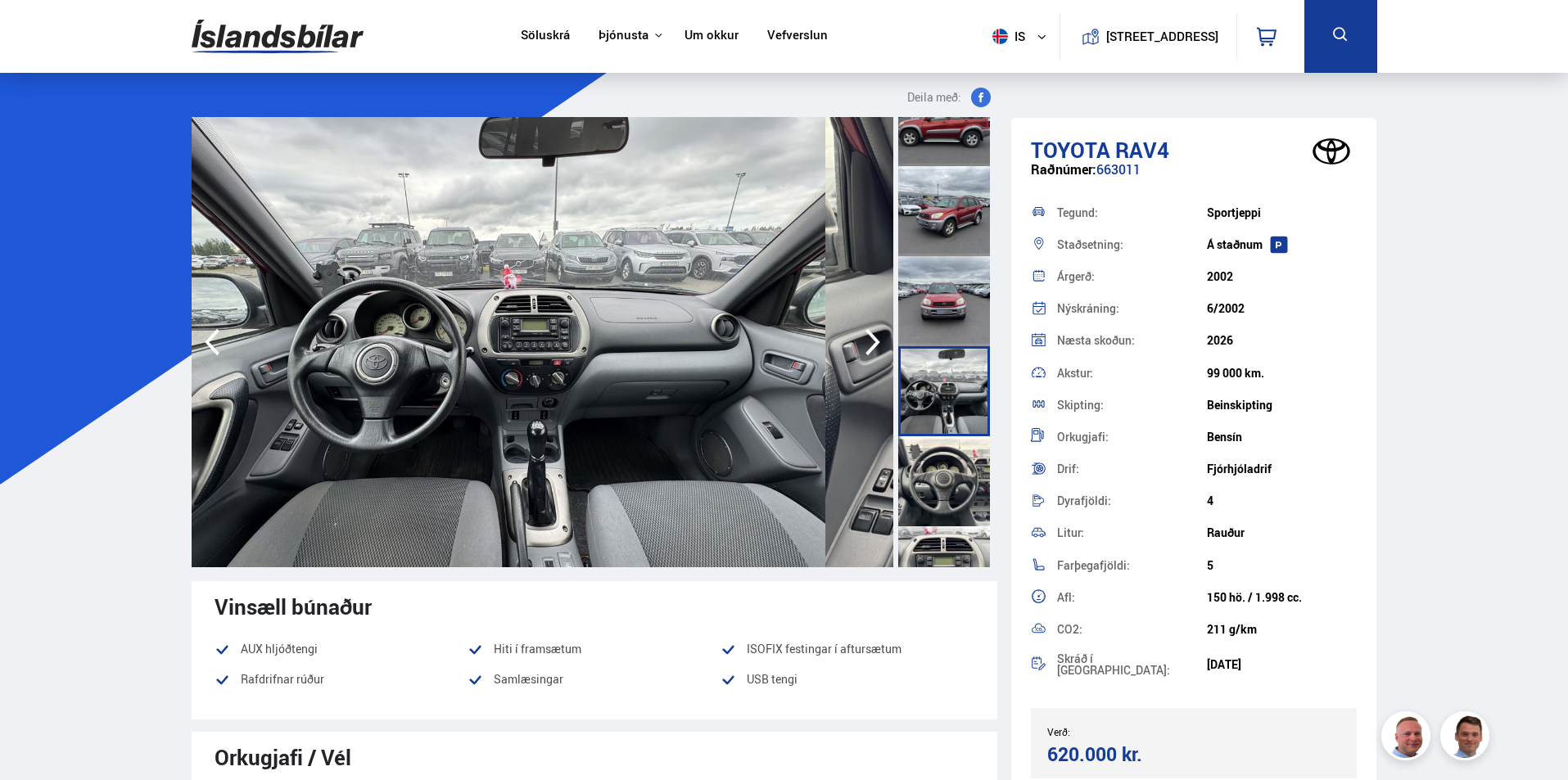
click at [866, 356] on icon "button" at bounding box center [873, 342] width 15 height 27
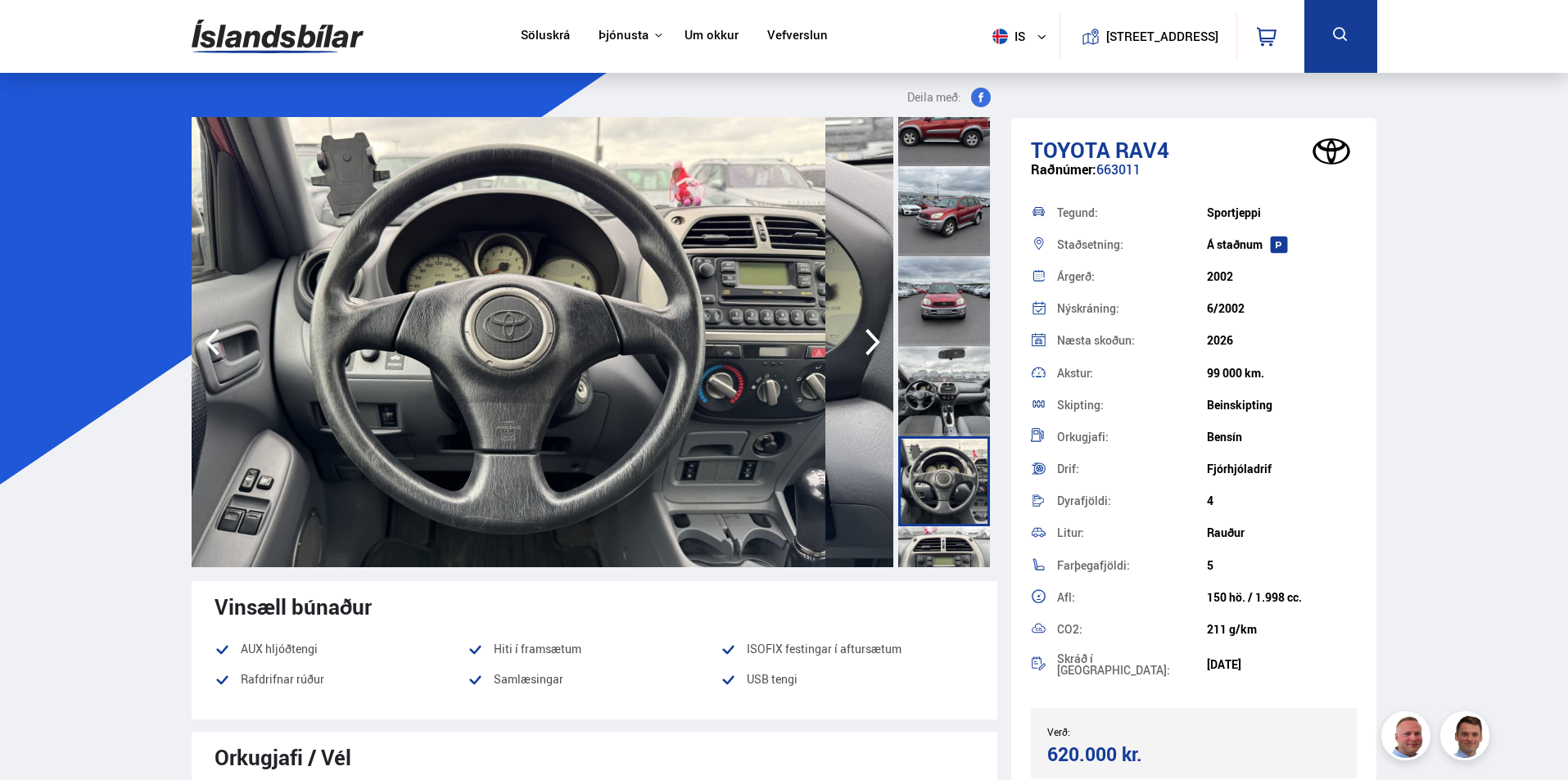
click at [229, 362] on icon "button" at bounding box center [212, 342] width 33 height 39
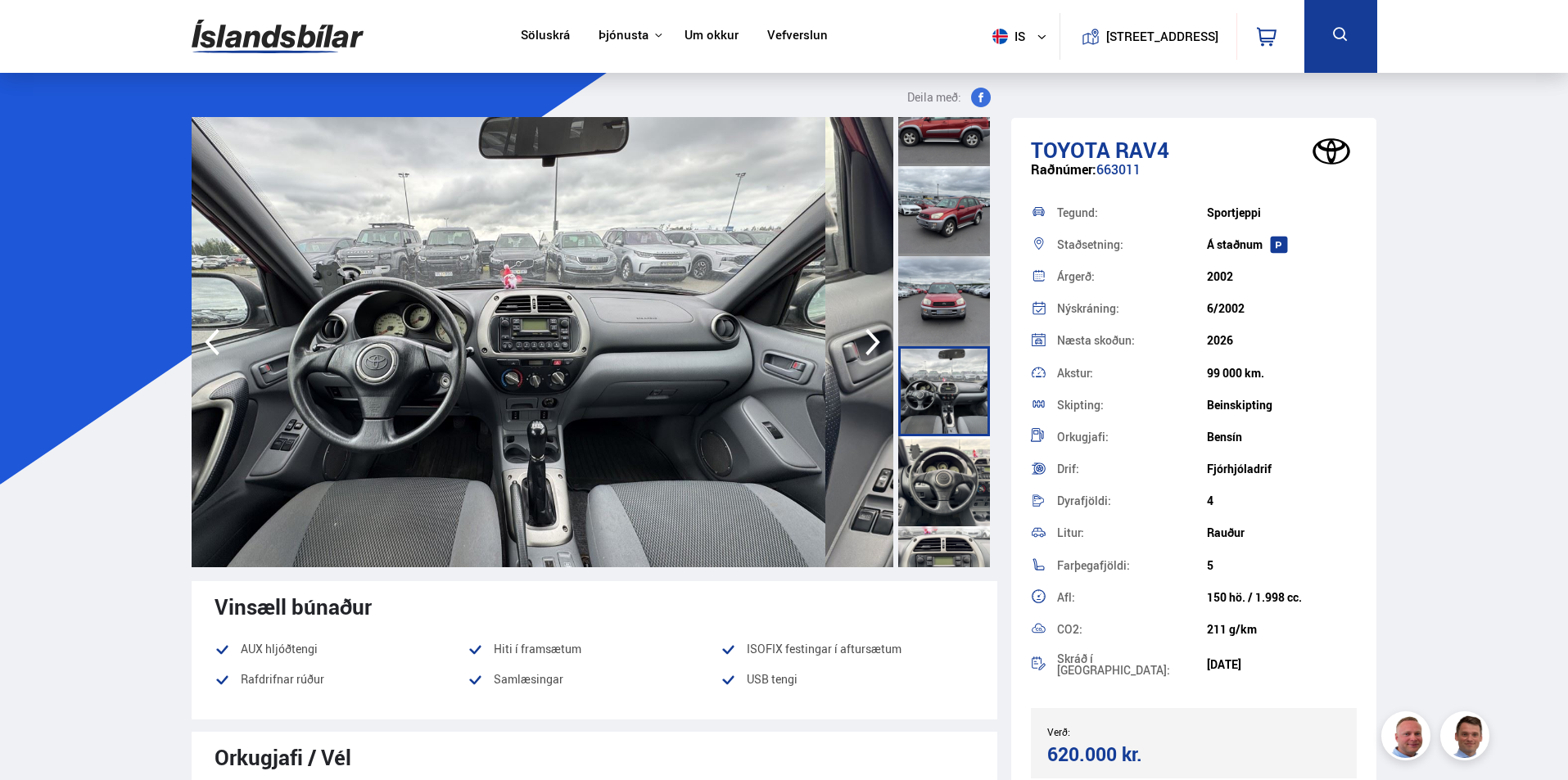
click at [866, 356] on icon "button" at bounding box center [873, 342] width 15 height 27
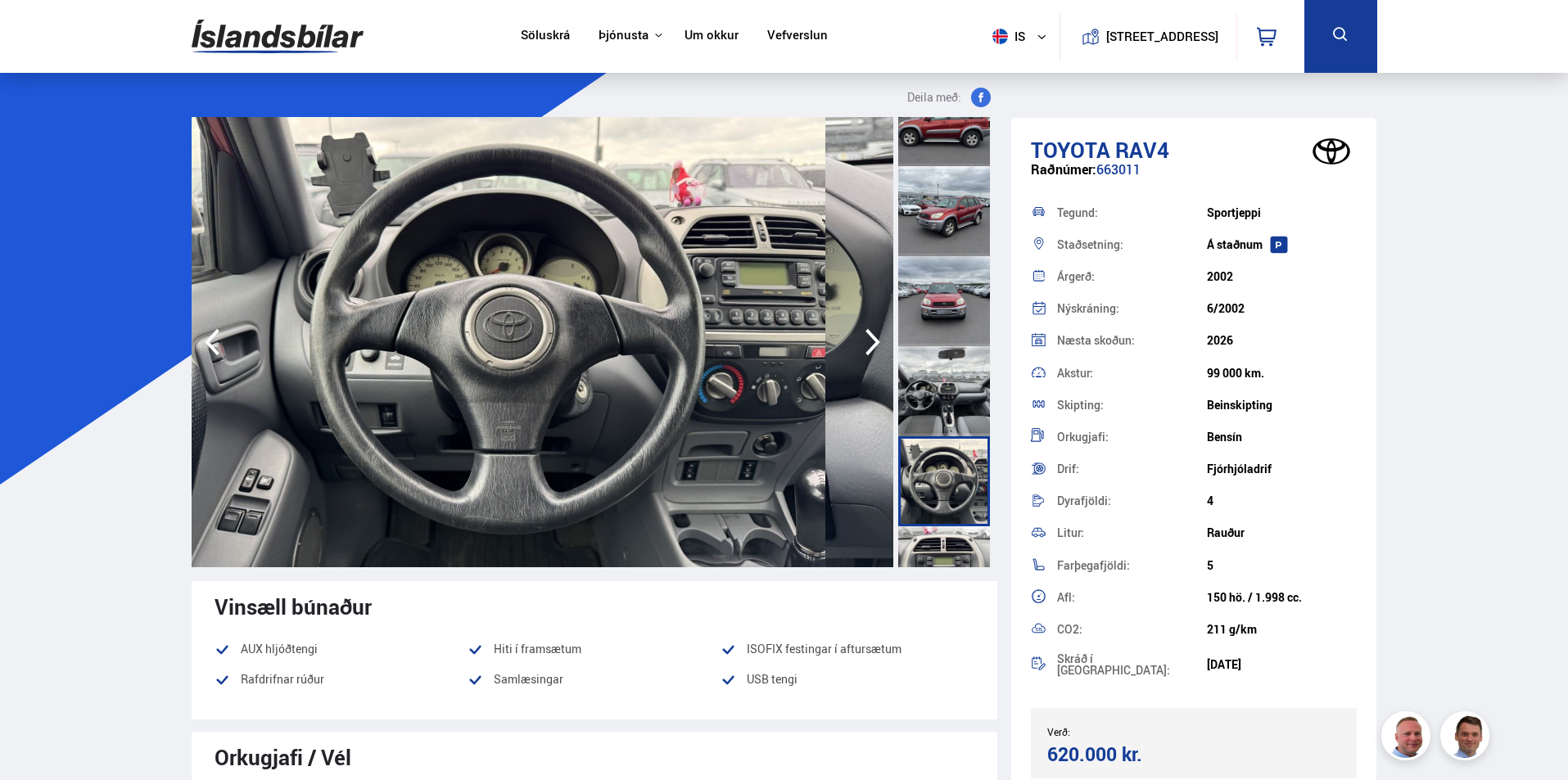
click at [866, 356] on icon "button" at bounding box center [873, 342] width 15 height 27
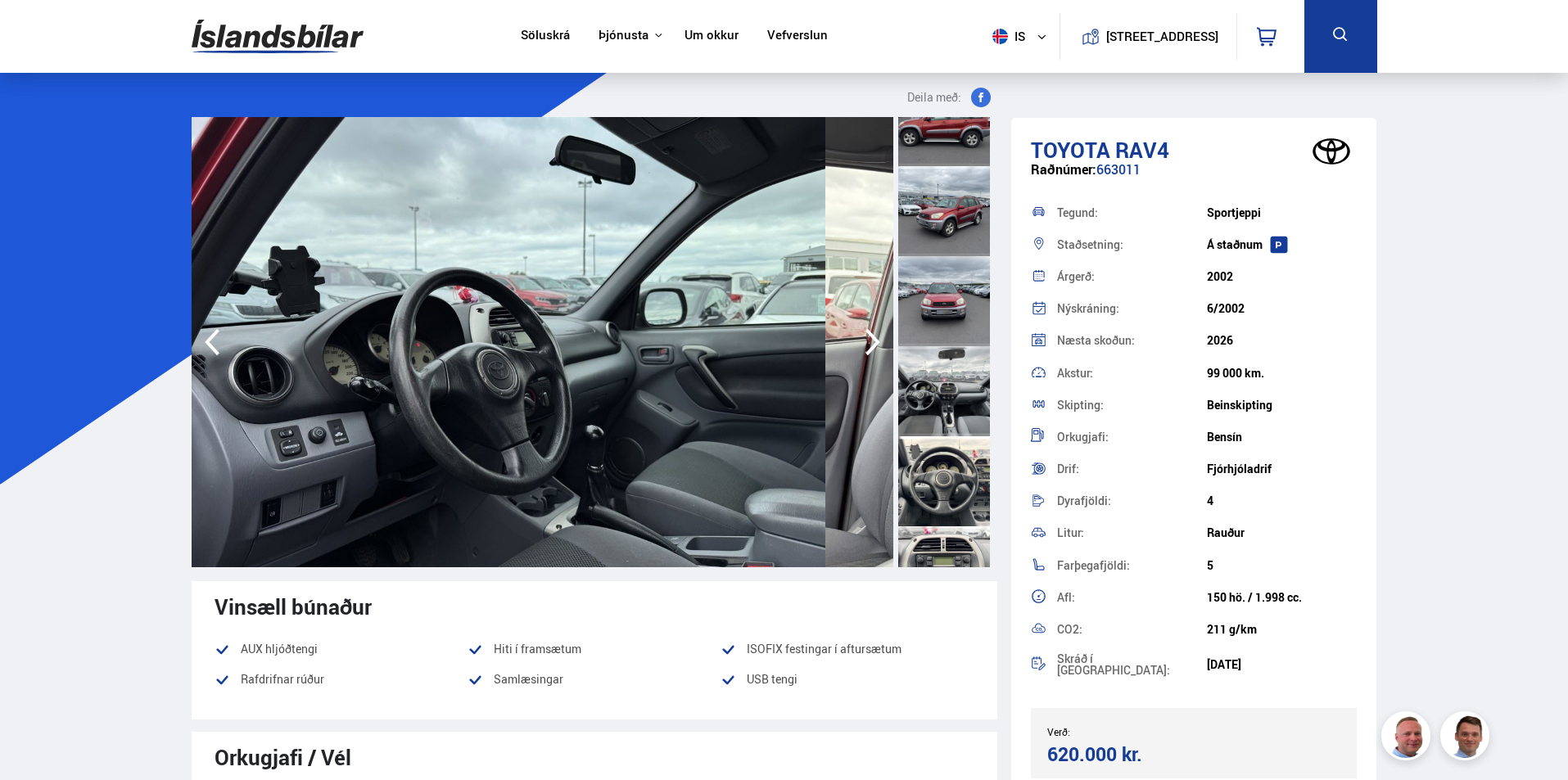
click at [866, 356] on icon "button" at bounding box center [873, 342] width 15 height 27
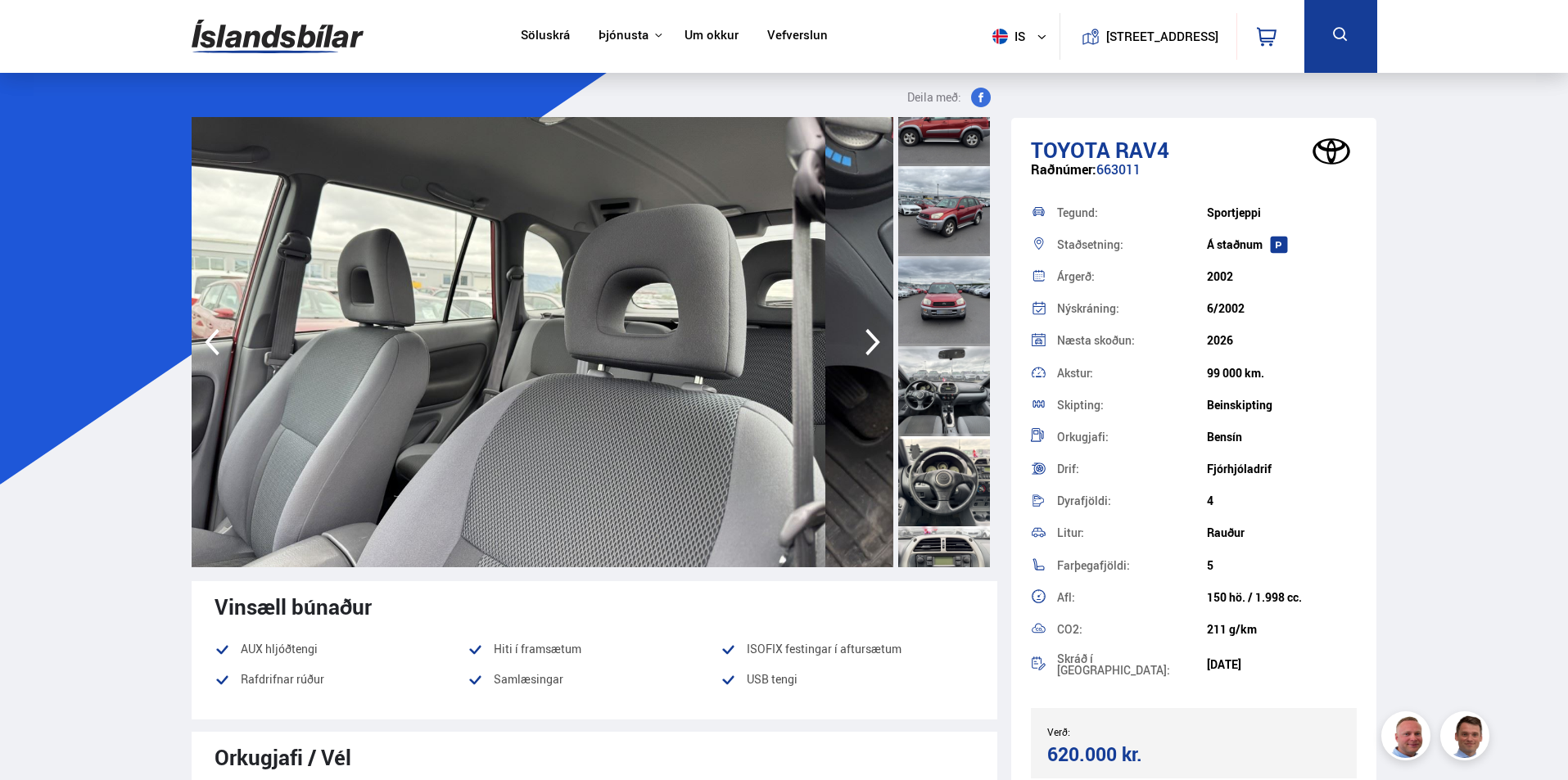
click at [866, 356] on icon "button" at bounding box center [873, 342] width 15 height 27
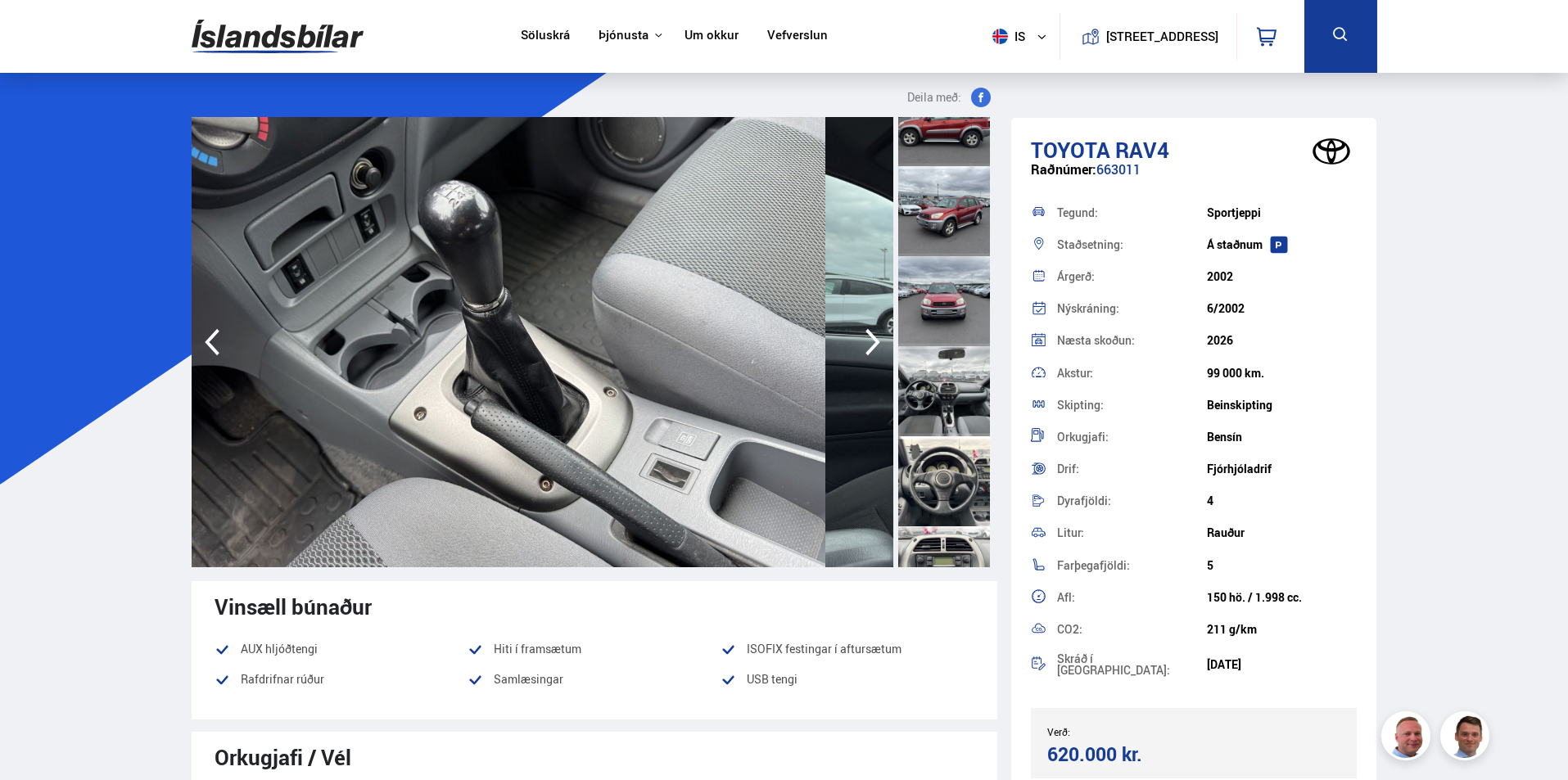
click at [856, 362] on icon "button" at bounding box center [873, 342] width 33 height 39
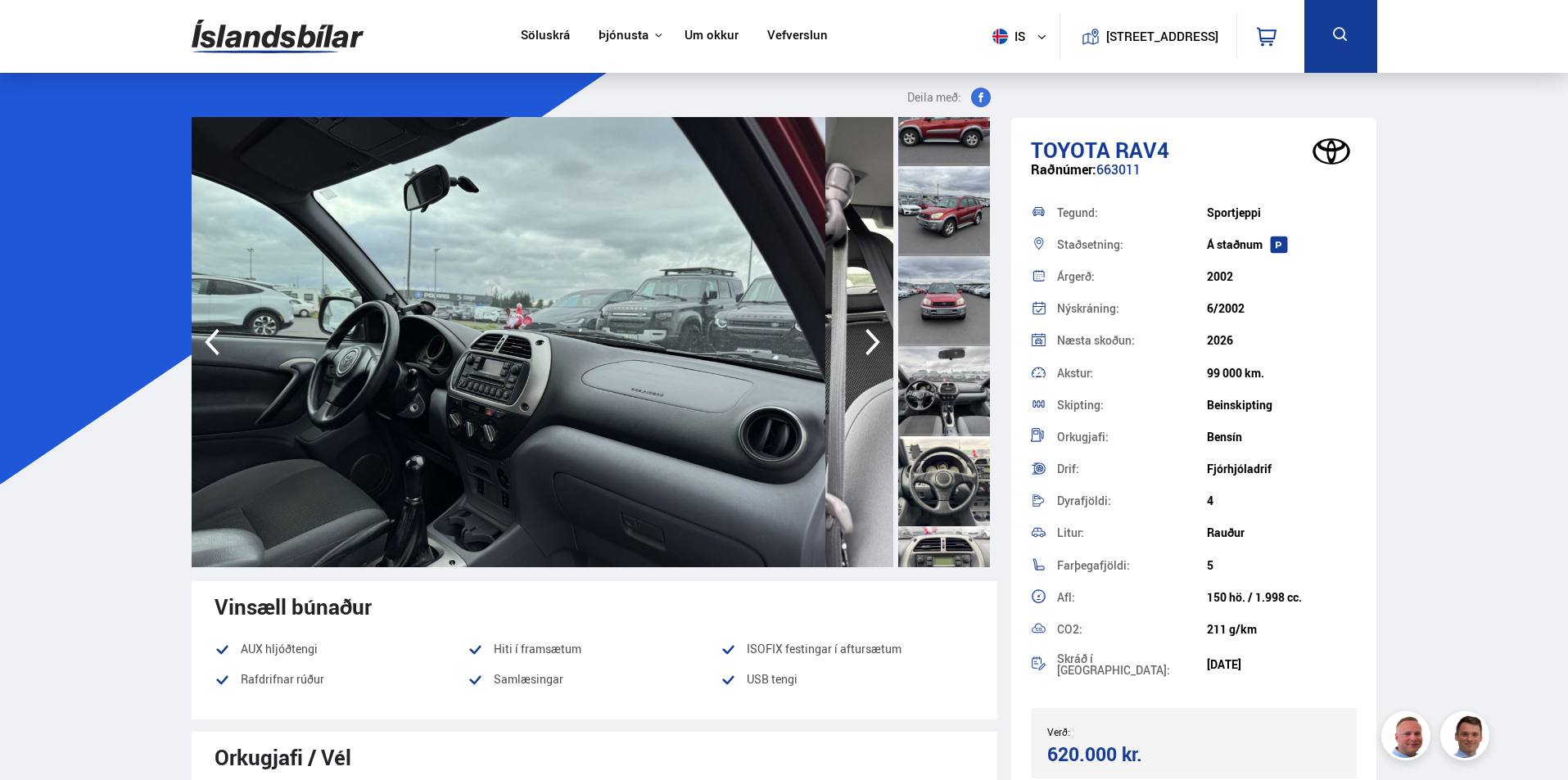
click at [856, 362] on icon "button" at bounding box center [873, 342] width 33 height 39
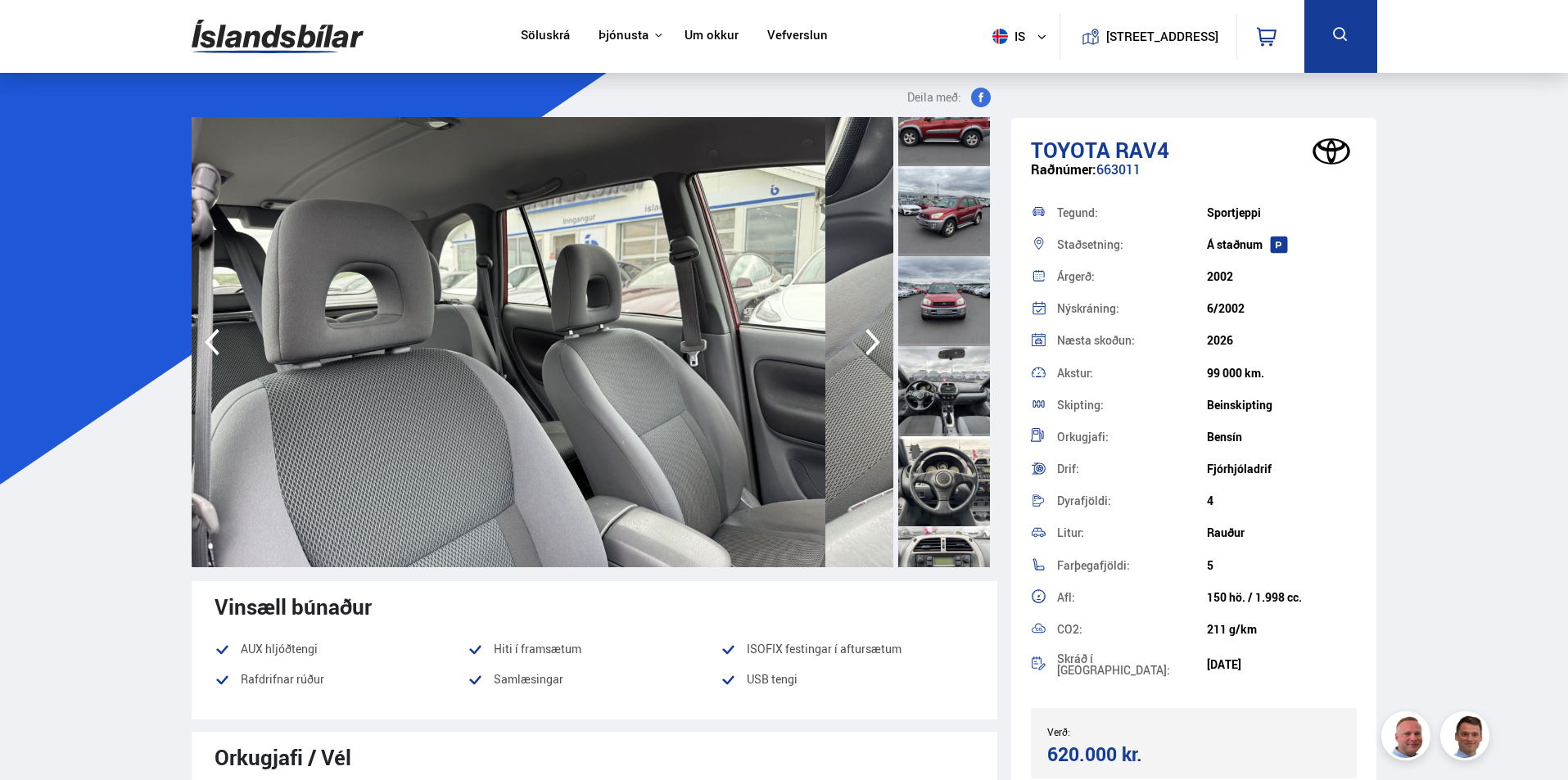
click at [856, 362] on icon "button" at bounding box center [873, 342] width 33 height 39
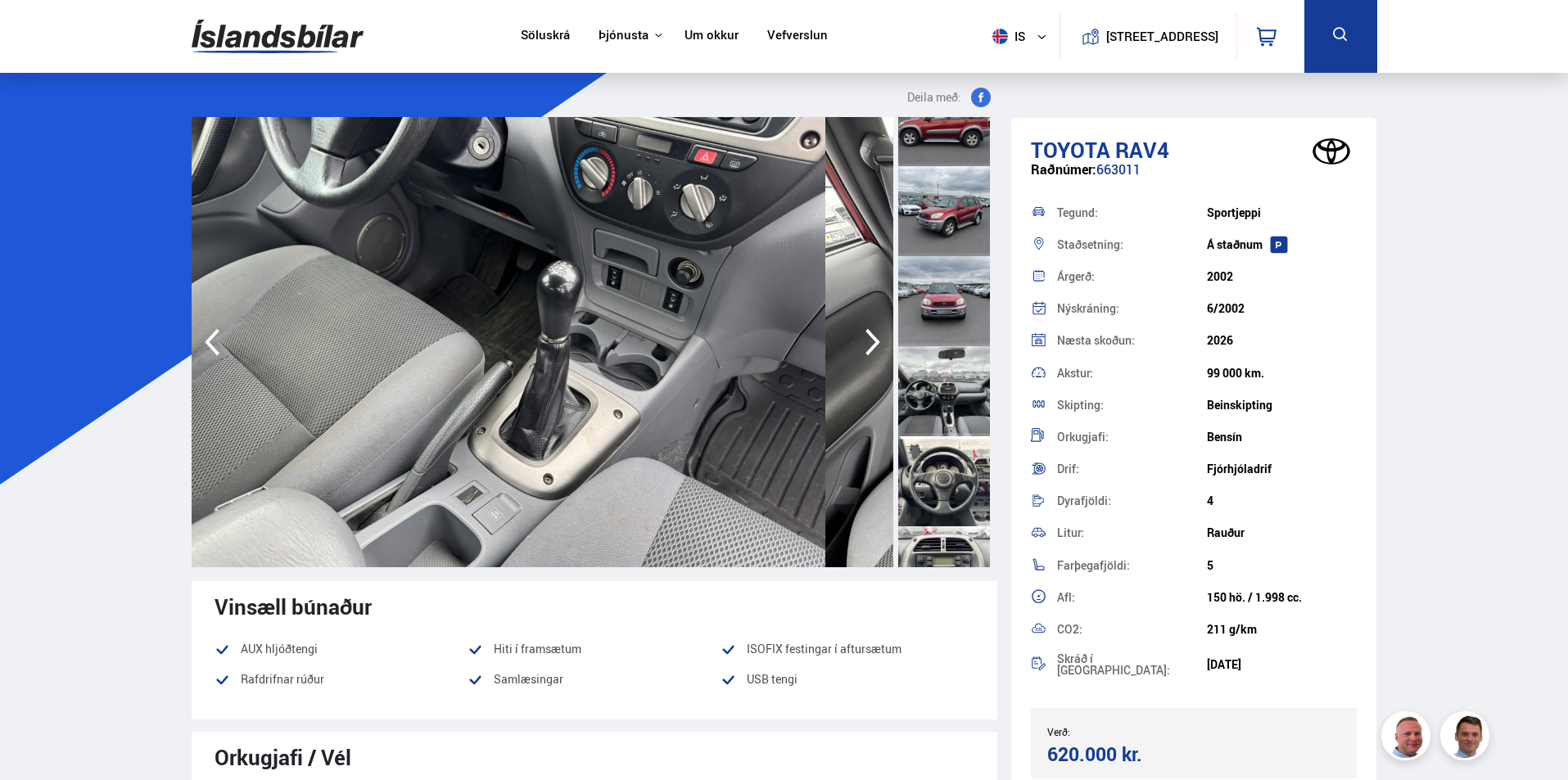
click at [856, 362] on icon "button" at bounding box center [873, 342] width 33 height 39
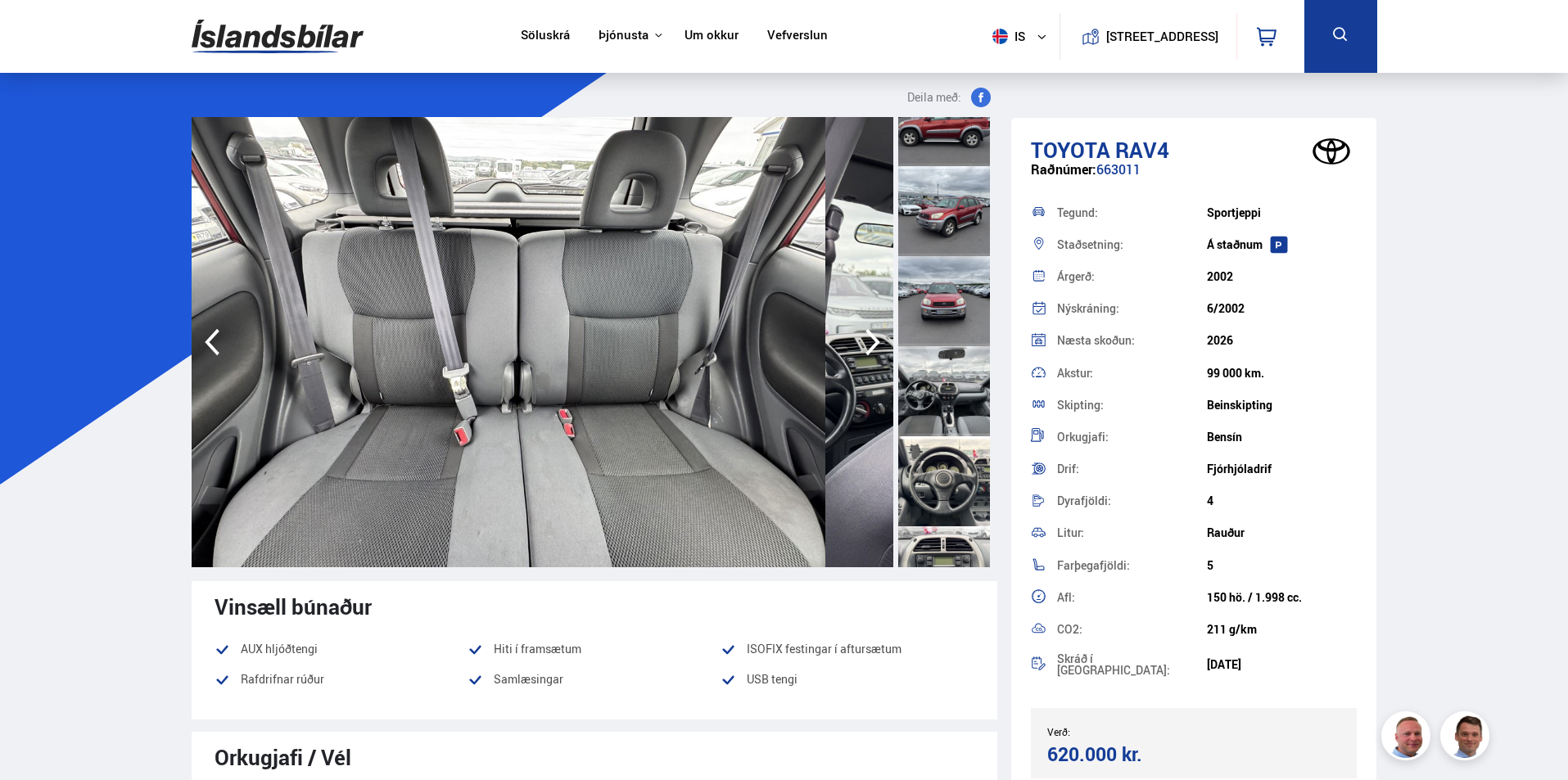
click at [856, 362] on icon "button" at bounding box center [873, 342] width 33 height 39
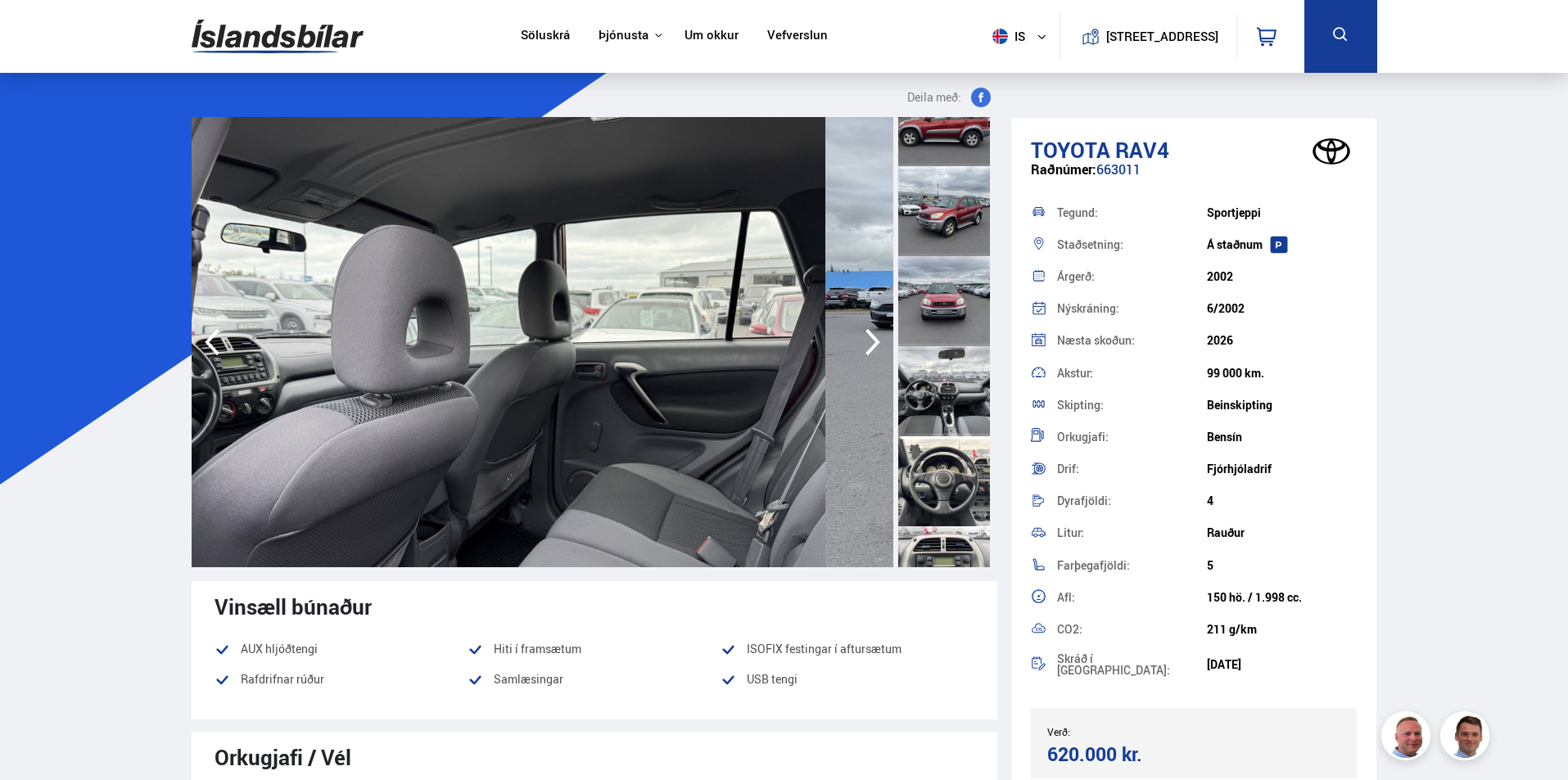
click at [856, 362] on icon "button" at bounding box center [873, 342] width 33 height 39
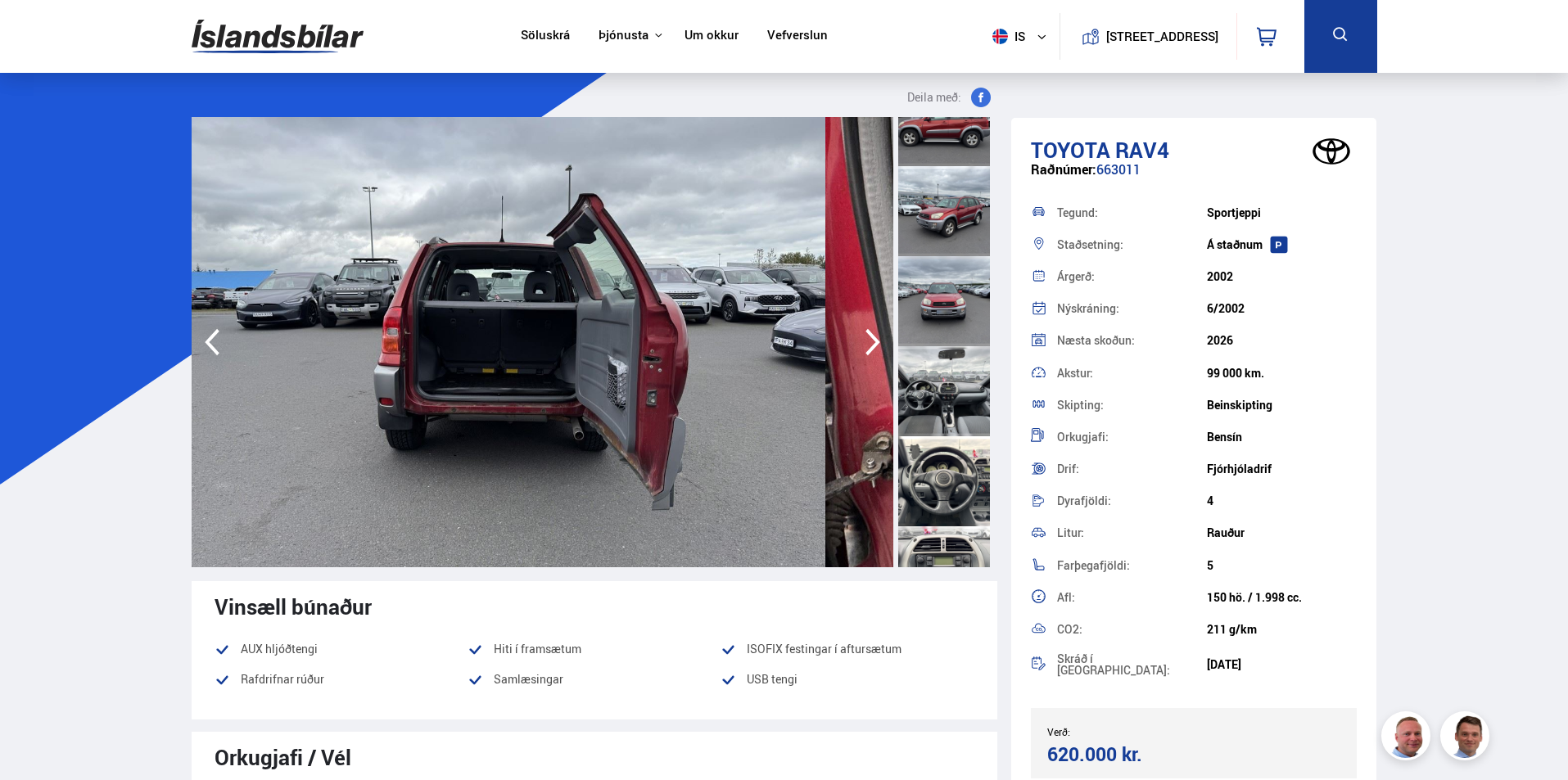
click at [856, 362] on icon "button" at bounding box center [873, 342] width 33 height 39
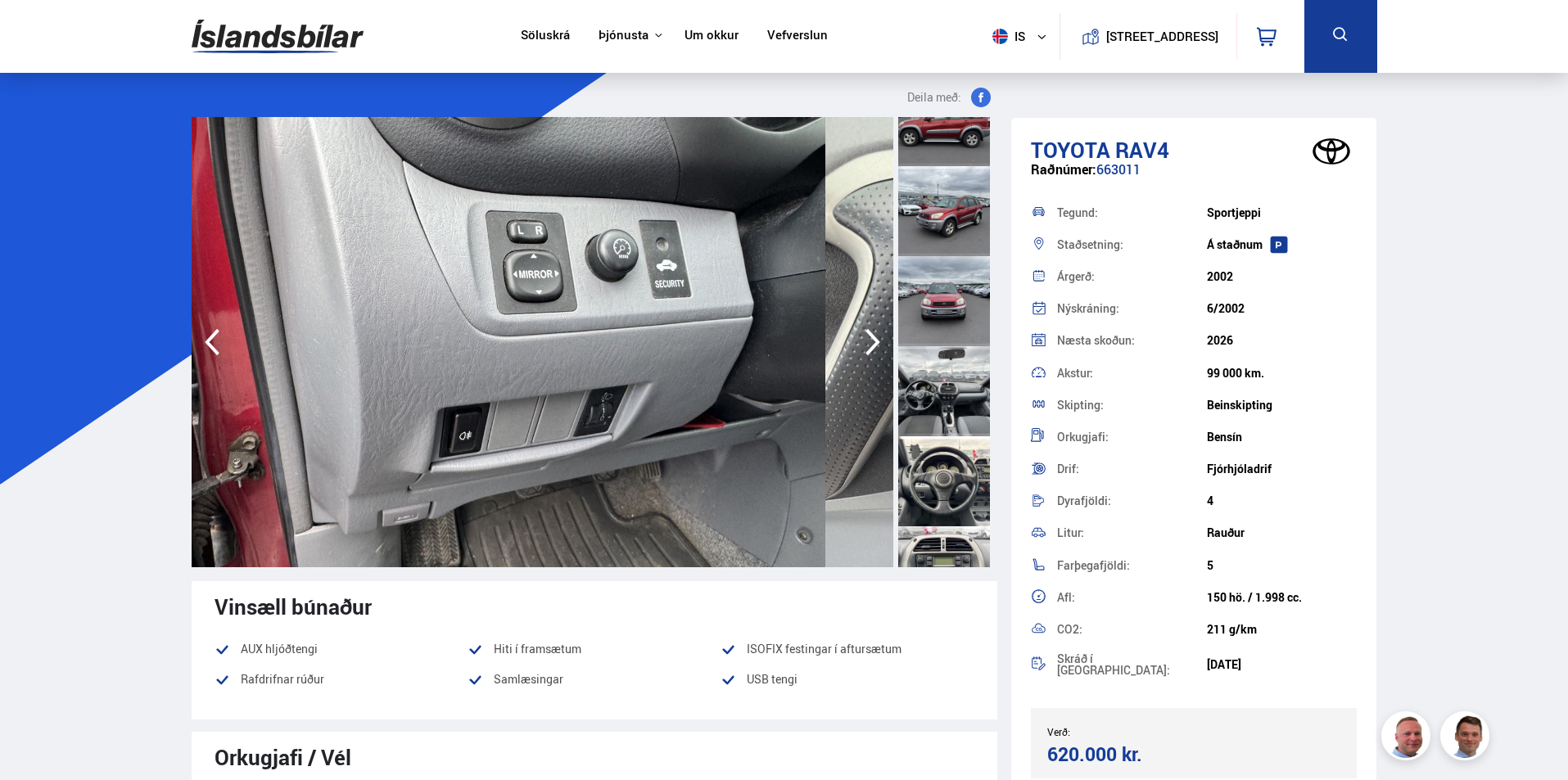
click at [856, 362] on icon "button" at bounding box center [873, 342] width 33 height 39
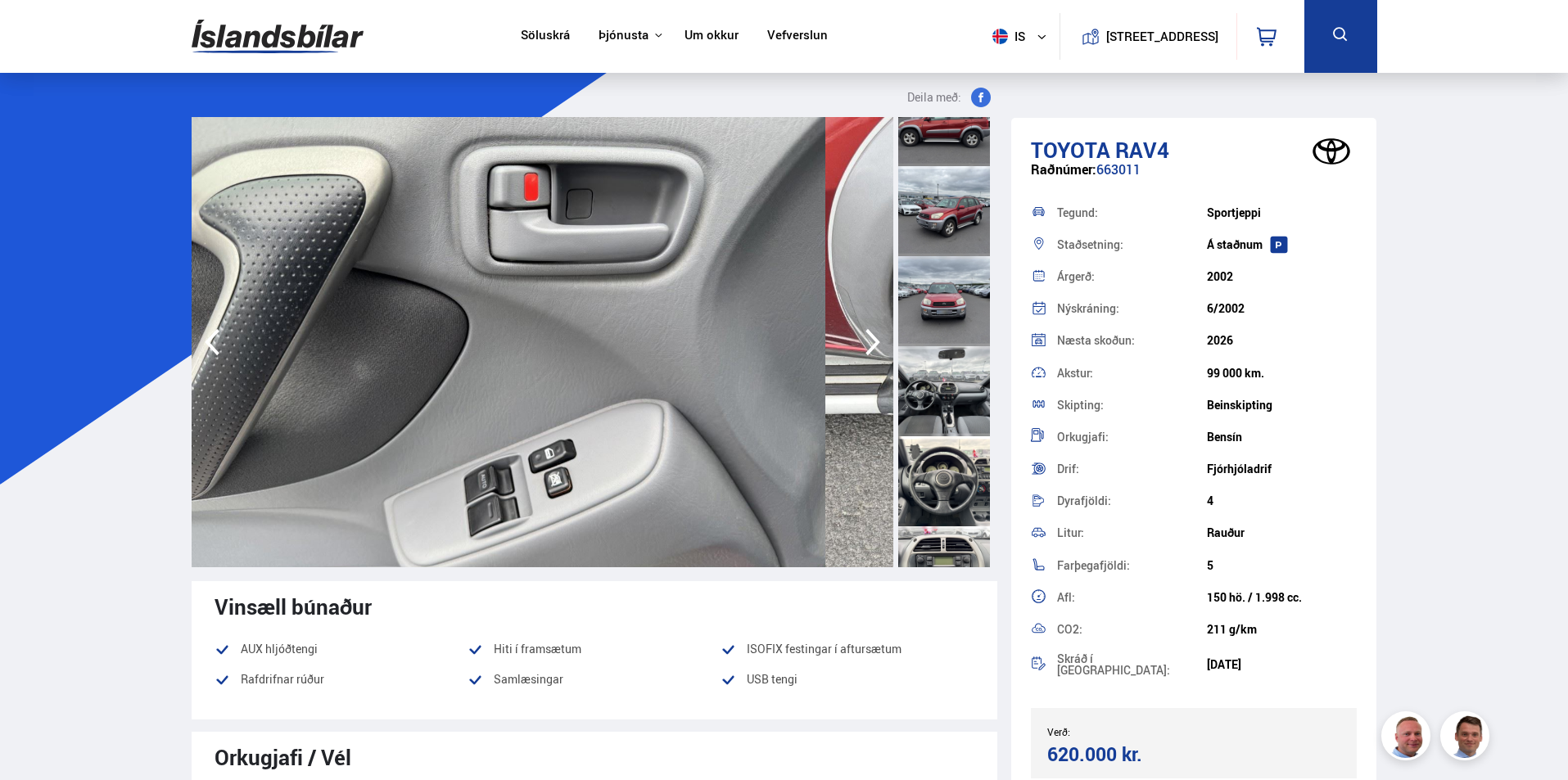
click at [856, 362] on icon "button" at bounding box center [873, 342] width 33 height 39
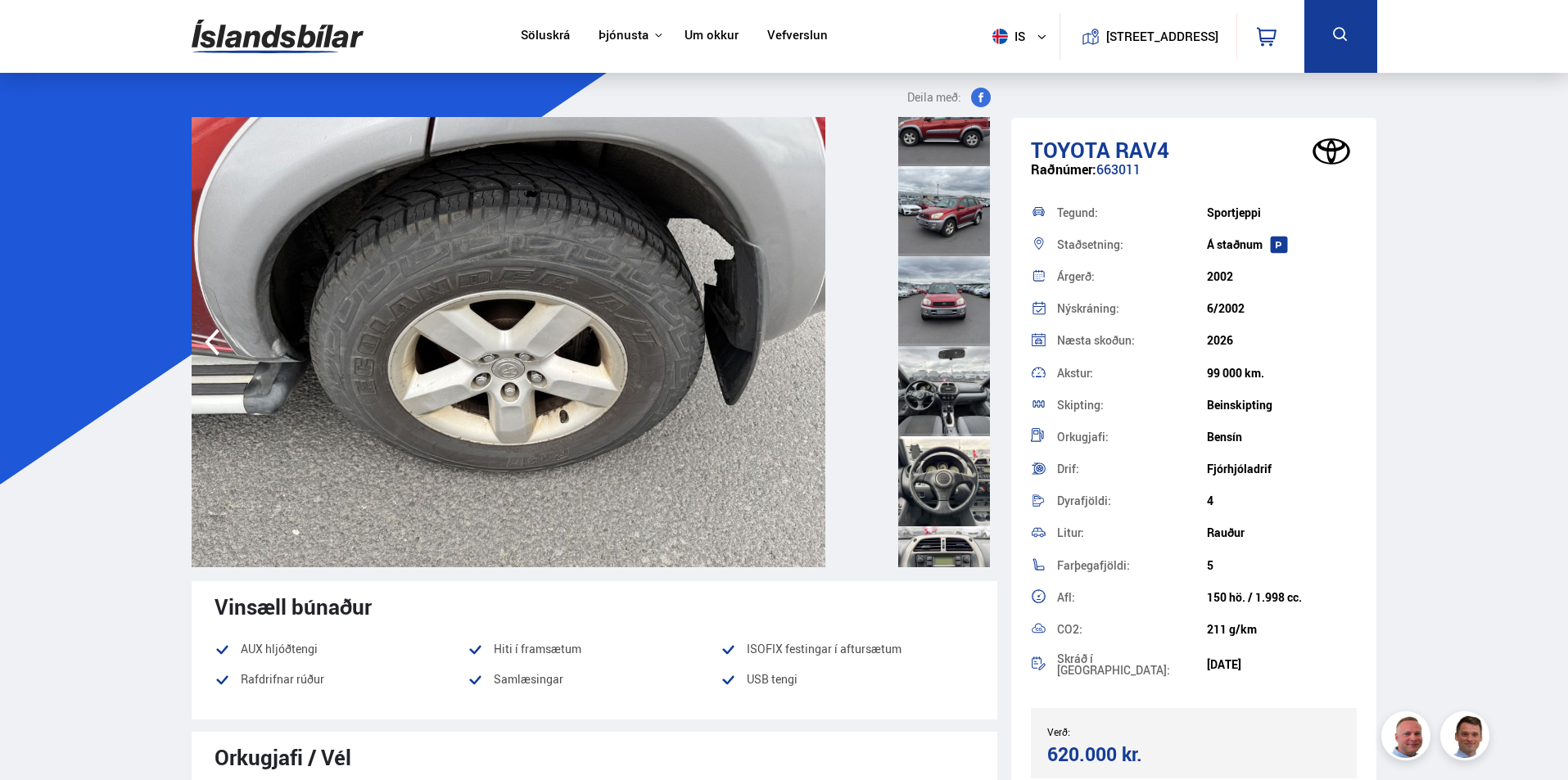
click at [803, 488] on img at bounding box center [508, 342] width 634 height 450
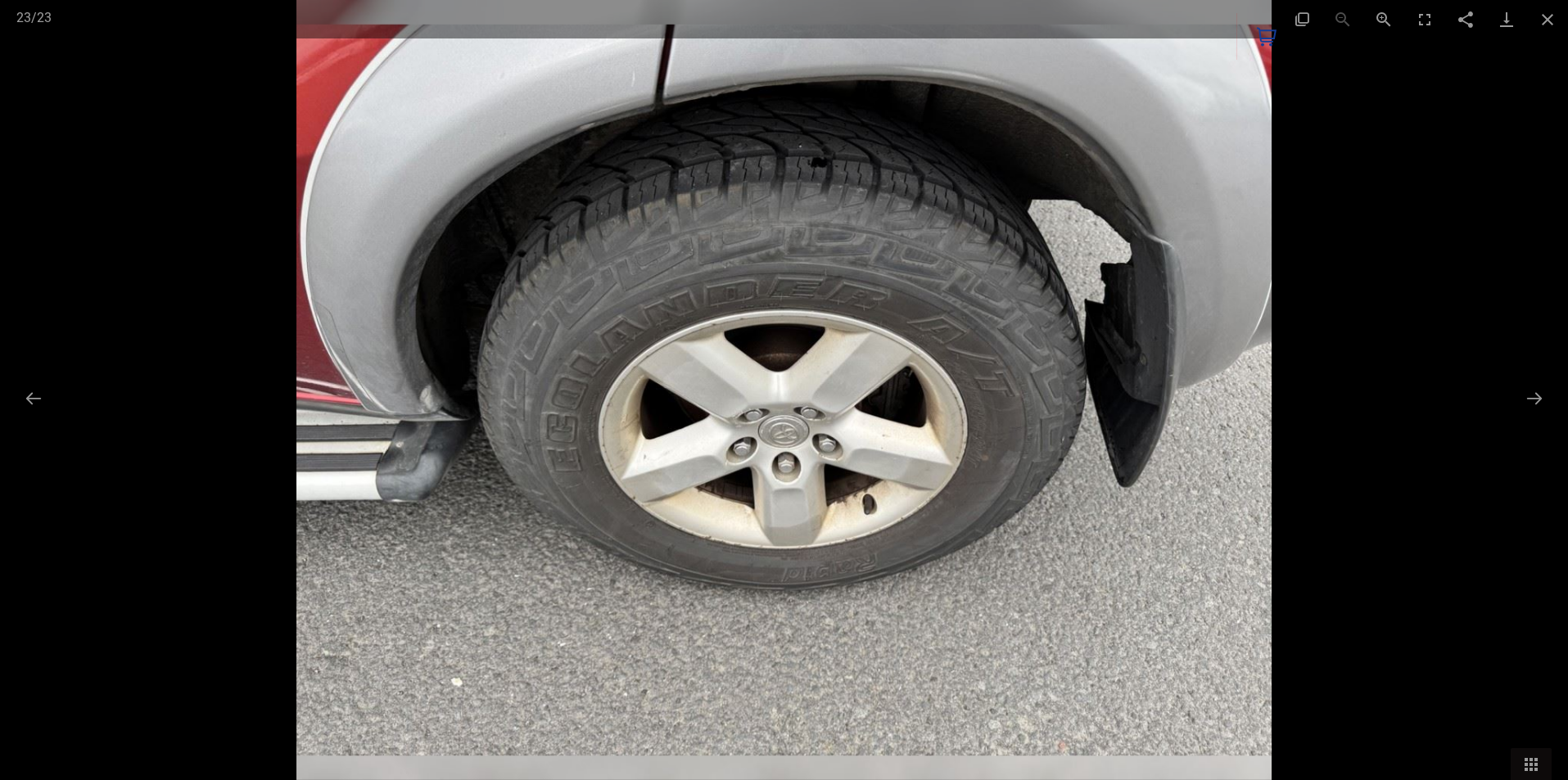
click at [802, 488] on img at bounding box center [784, 390] width 975 height 780
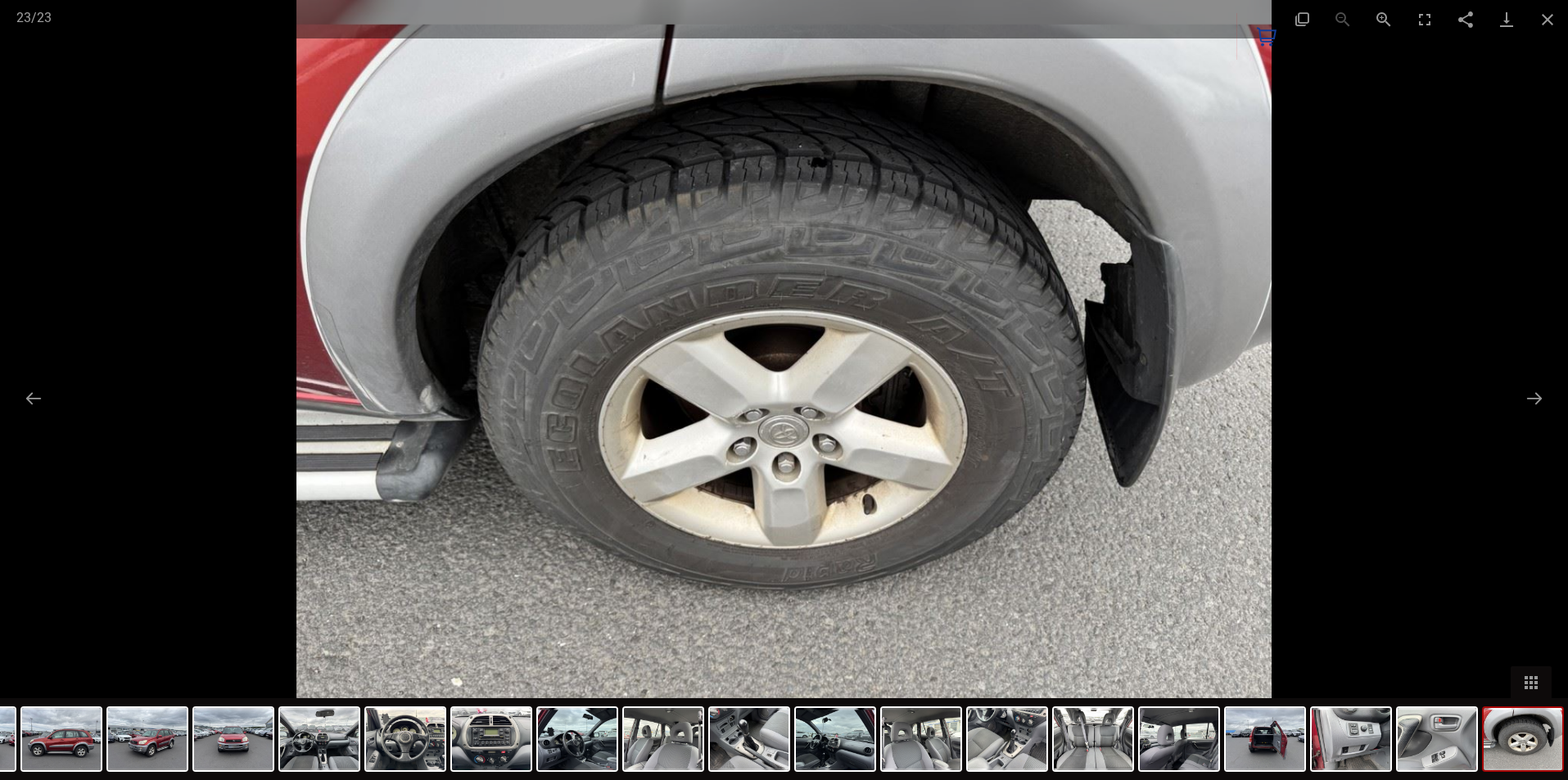
click at [802, 488] on img at bounding box center [784, 390] width 975 height 780
click at [1551, 21] on button "Close gallery" at bounding box center [1547, 19] width 41 height 38
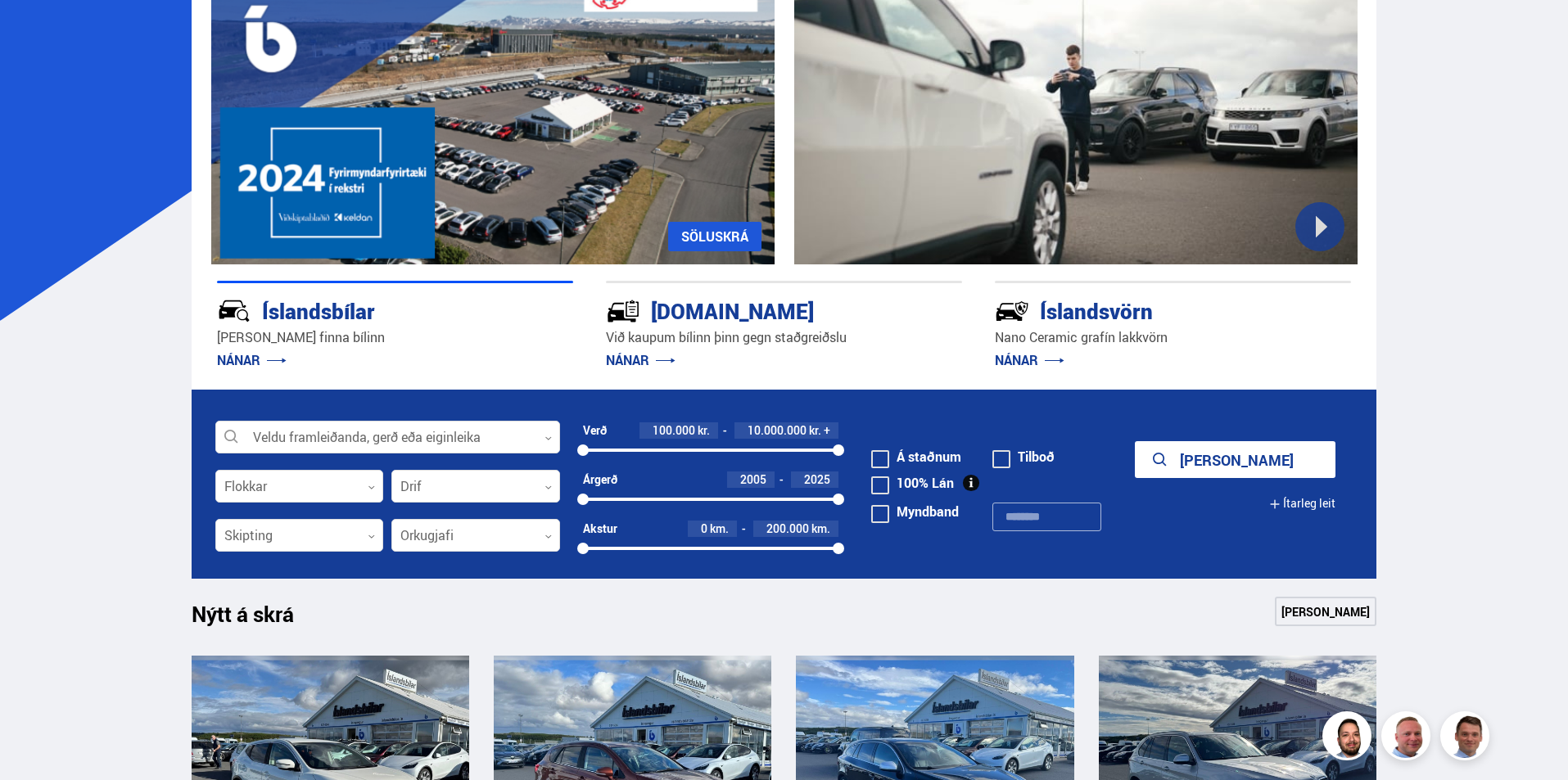
scroll to position [0, 0]
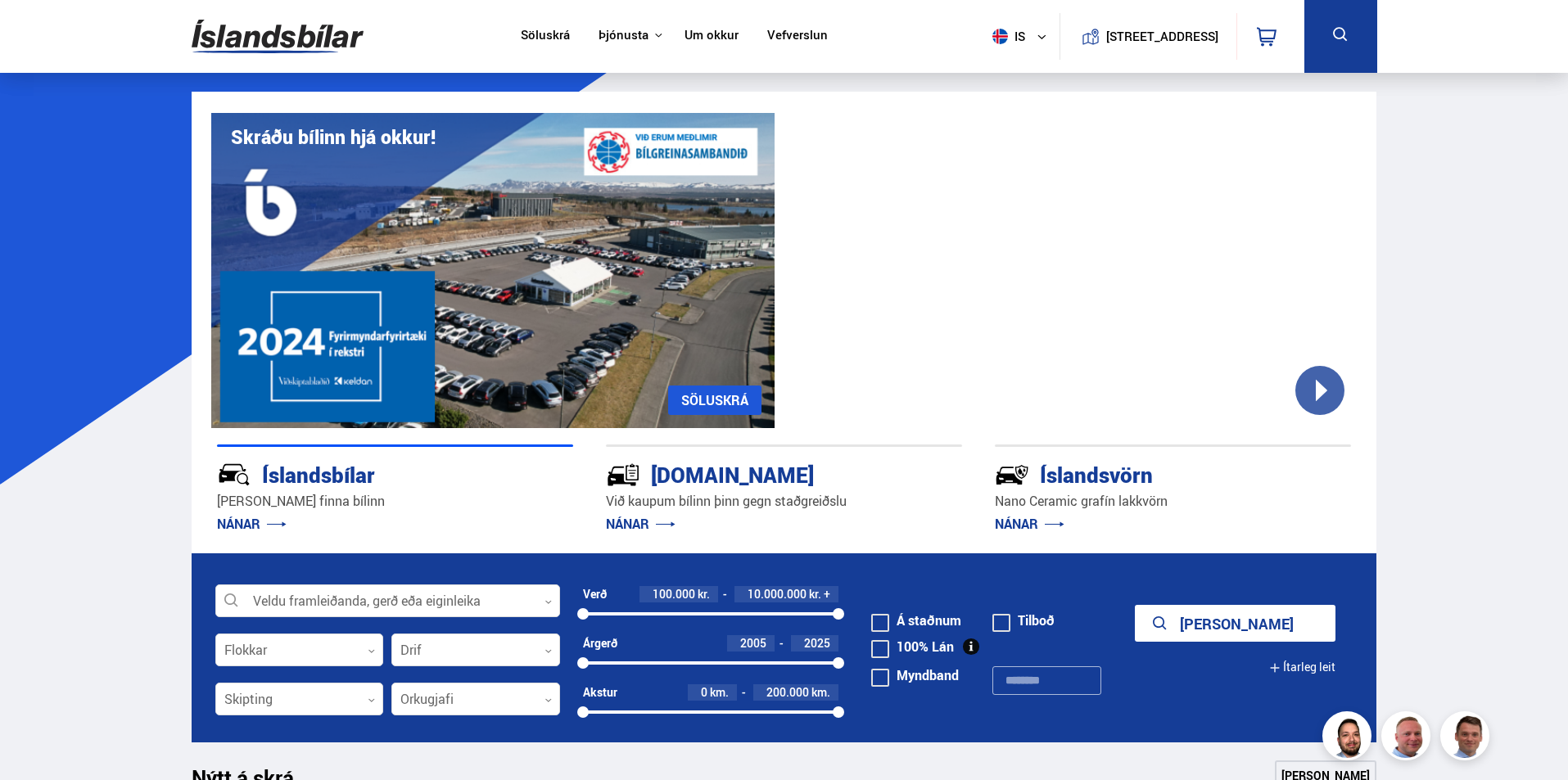
click at [1321, 401] on div at bounding box center [1076, 270] width 563 height 315
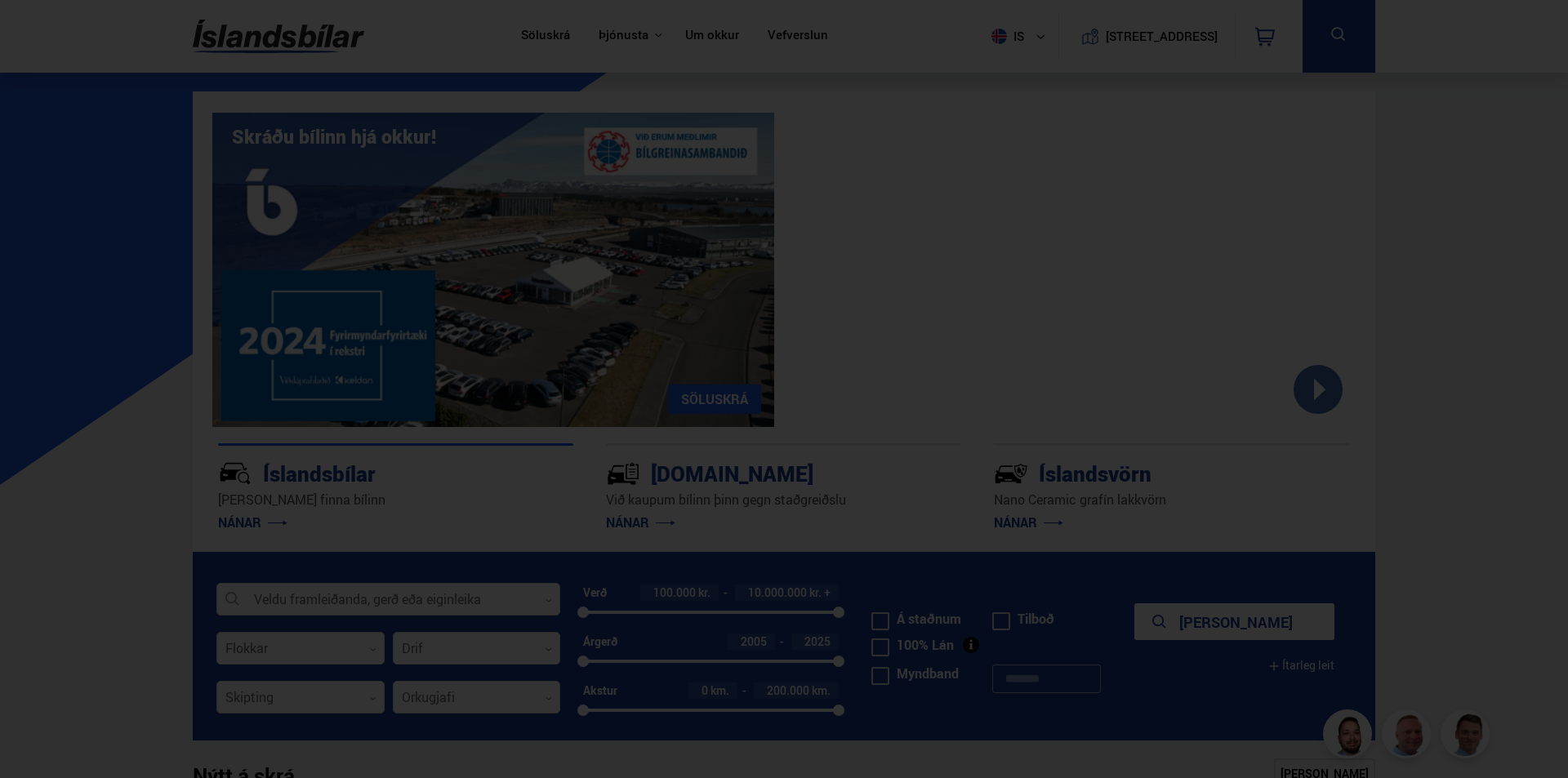
click at [407, 552] on div at bounding box center [784, 389] width 1568 height 778
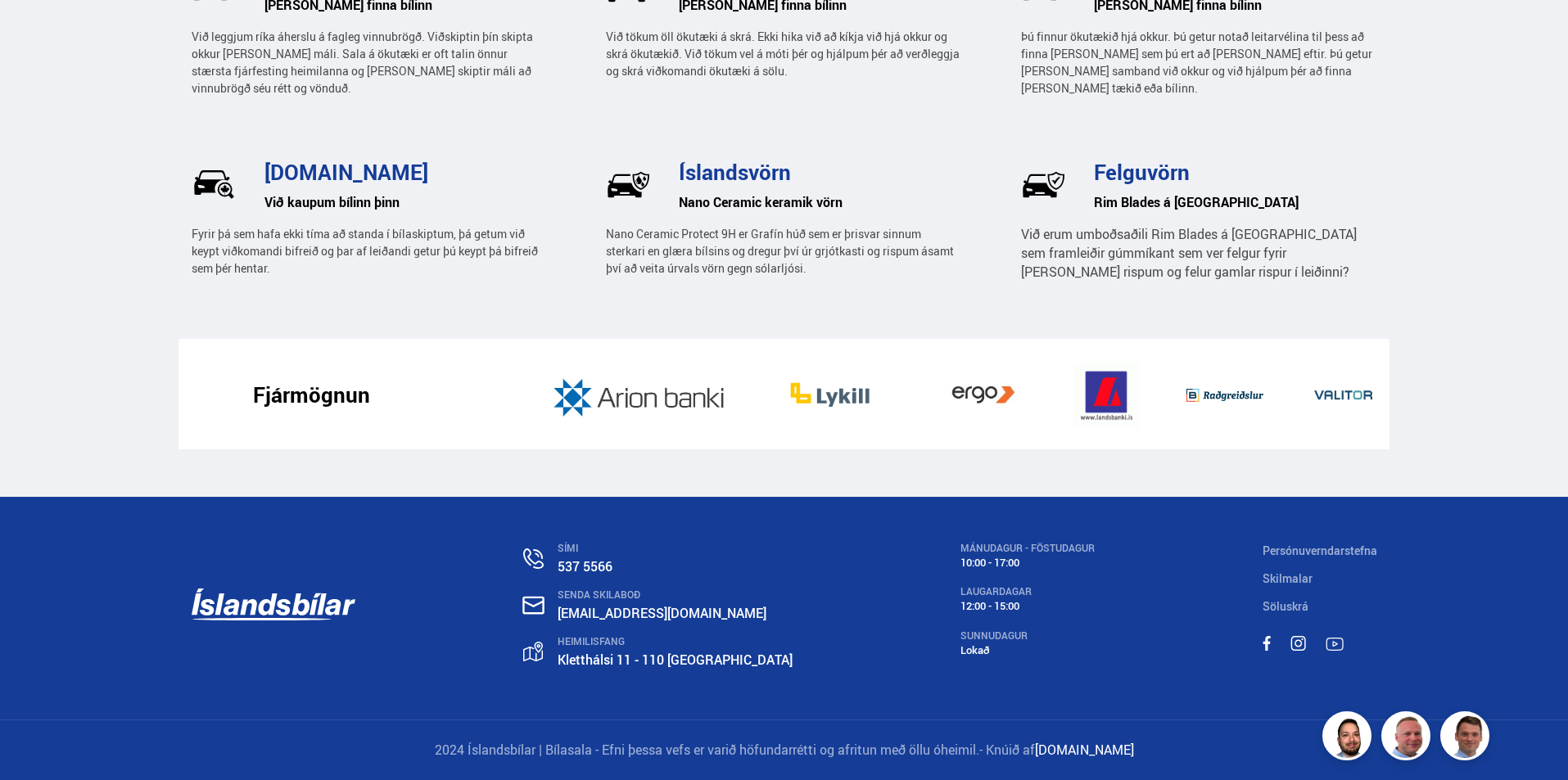
scroll to position [3013, 0]
click at [617, 660] on link "Kletthálsi 11 - 110 [GEOGRAPHIC_DATA]" at bounding box center [675, 660] width 235 height 18
